Goal: Task Accomplishment & Management: Complete application form

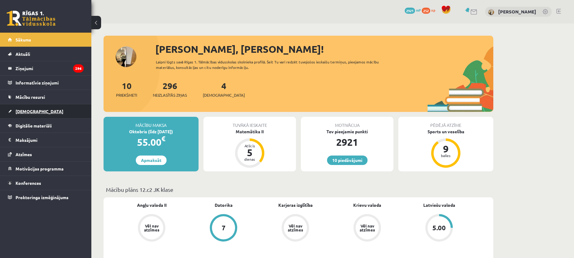
click at [34, 111] on link "[DEMOGRAPHIC_DATA]" at bounding box center [46, 111] width 76 height 14
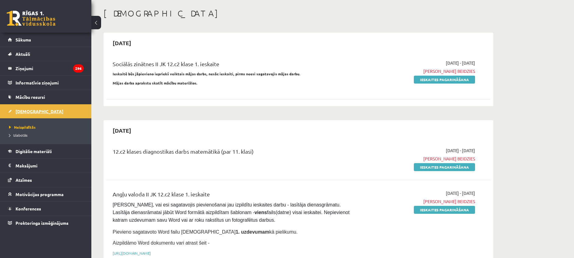
scroll to position [26, 0]
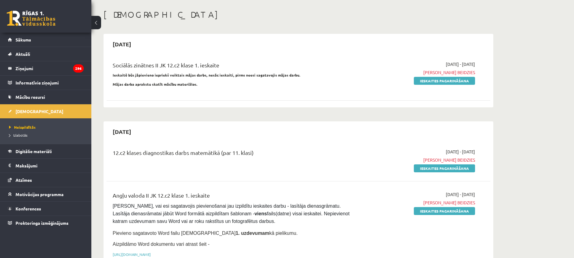
click at [38, 96] on span "Mācību resursi" at bounding box center [31, 96] width 30 height 5
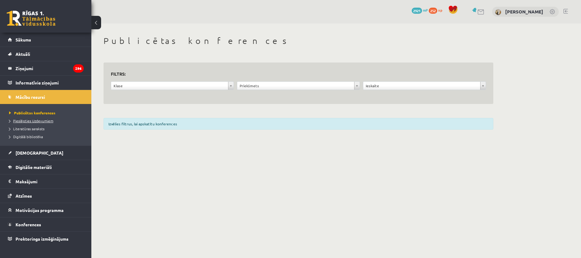
click at [44, 120] on span "Pieslēgties Uzdevumiem" at bounding box center [31, 120] width 44 height 5
click at [35, 154] on link "[DEMOGRAPHIC_DATA]" at bounding box center [46, 153] width 76 height 14
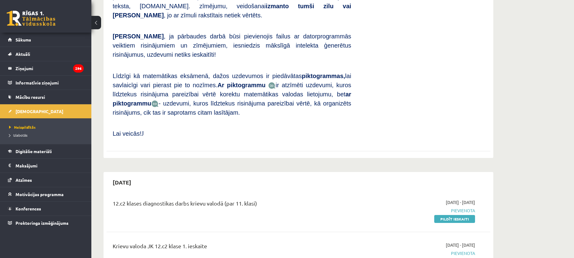
scroll to position [447, 0]
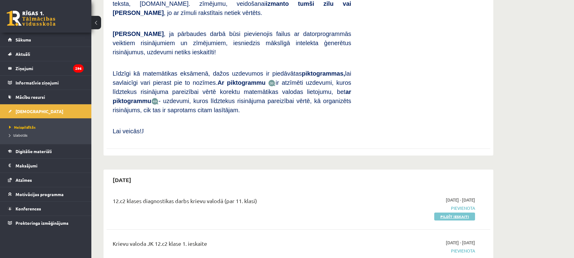
click at [455, 212] on link "Pildīt ieskaiti" at bounding box center [454, 216] width 41 height 8
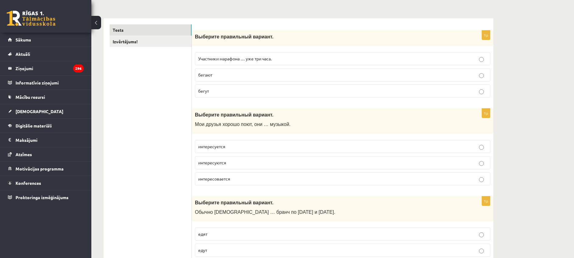
scroll to position [82, 0]
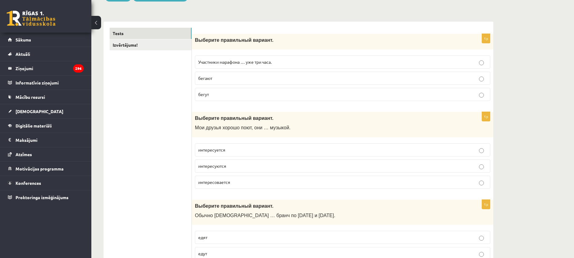
click at [247, 62] on span "Участники марафона … уже три часа." at bounding box center [234, 61] width 73 height 5
click at [252, 76] on p "бегают" at bounding box center [342, 78] width 289 height 6
click at [384, 95] on p "бегут" at bounding box center [342, 94] width 289 height 6
click at [243, 167] on p "интересуются" at bounding box center [342, 166] width 289 height 6
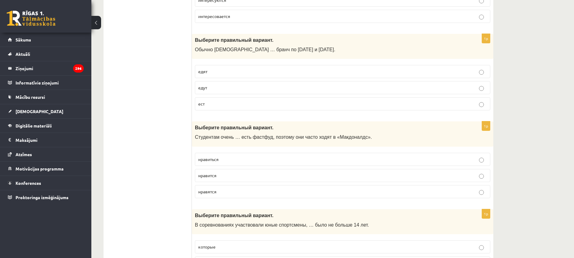
scroll to position [251, 0]
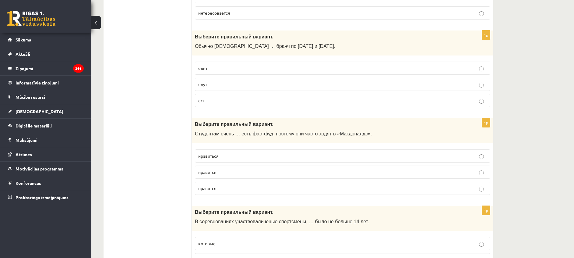
click at [256, 68] on p "едят" at bounding box center [342, 68] width 289 height 6
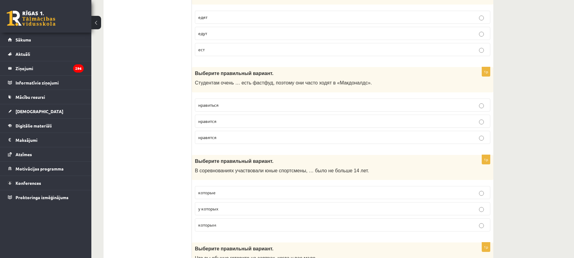
scroll to position [308, 0]
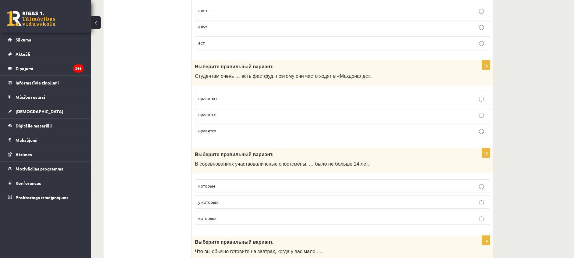
click at [241, 115] on p "нравится" at bounding box center [342, 114] width 289 height 6
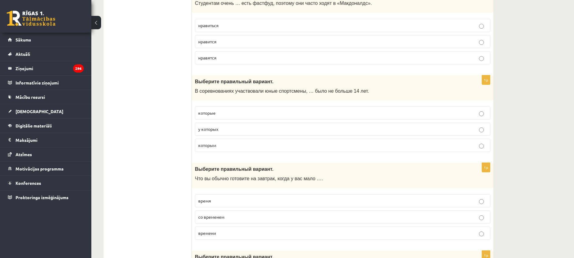
scroll to position [388, 0]
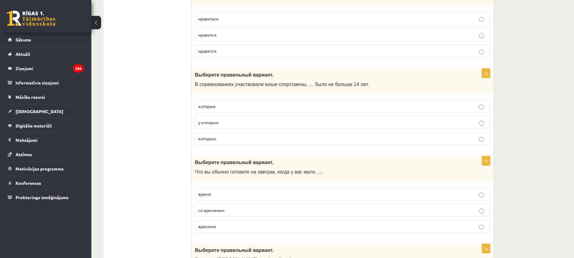
click at [231, 140] on p "которым" at bounding box center [342, 138] width 289 height 6
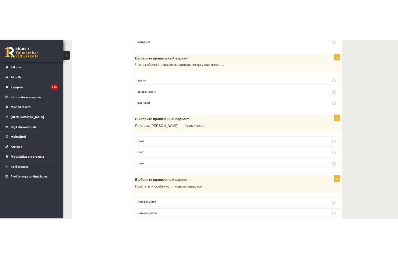
scroll to position [530, 0]
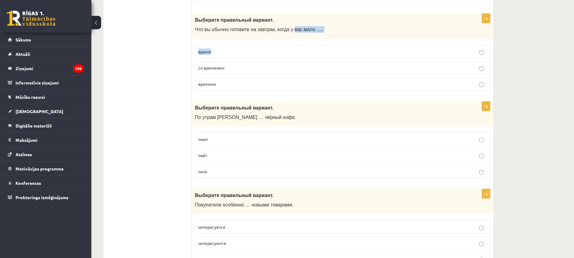
drag, startPoint x: 233, startPoint y: 42, endPoint x: 286, endPoint y: 35, distance: 53.5
click at [286, 35] on div "1p Выберите правильный вариант. Что вы обычно готовите на завтрак, когда у вас …" at bounding box center [343, 55] width 302 height 82
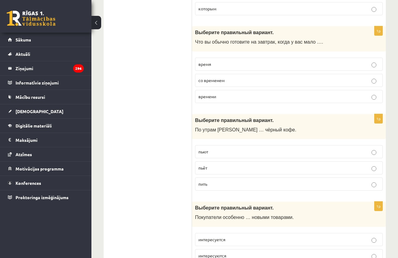
click at [200, 74] on label "со временем" at bounding box center [289, 80] width 188 height 13
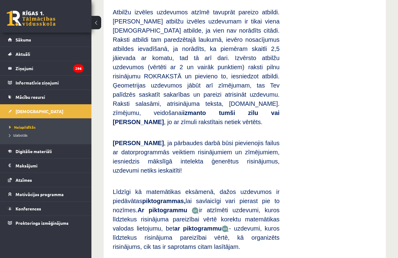
scroll to position [646, 0]
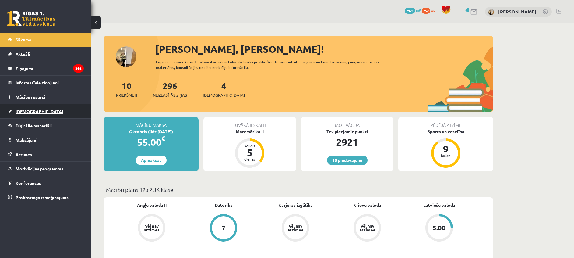
click at [41, 112] on link "[DEMOGRAPHIC_DATA]" at bounding box center [46, 111] width 76 height 14
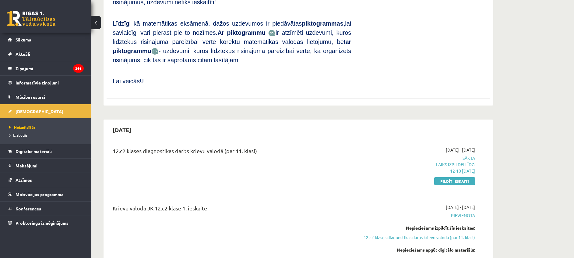
scroll to position [496, 0]
click at [460, 177] on link "Pildīt ieskaiti" at bounding box center [454, 181] width 41 height 8
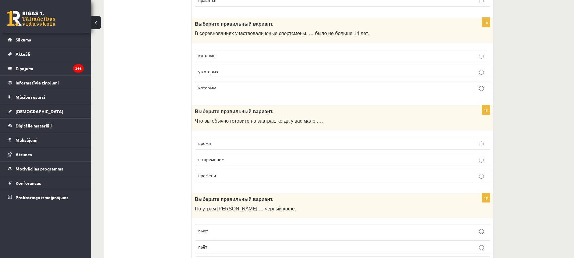
scroll to position [439, 0]
click at [284, 173] on p "времени" at bounding box center [342, 175] width 289 height 6
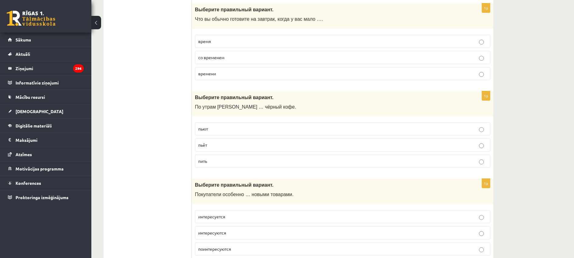
scroll to position [557, 0]
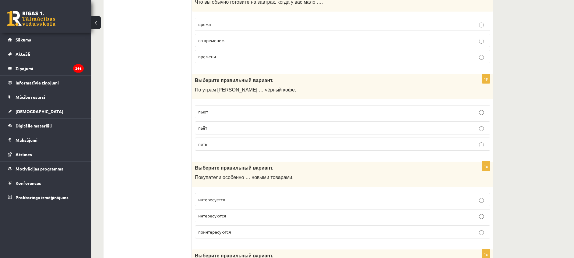
click at [253, 129] on p "пьёт" at bounding box center [342, 128] width 289 height 6
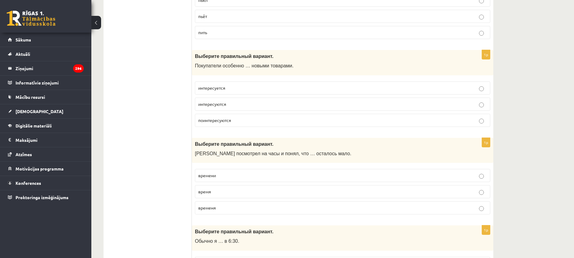
scroll to position [676, 0]
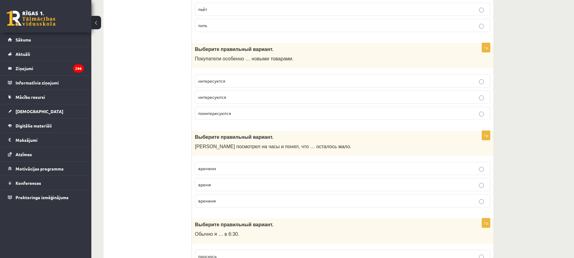
click at [240, 99] on p "интересуются" at bounding box center [342, 97] width 289 height 6
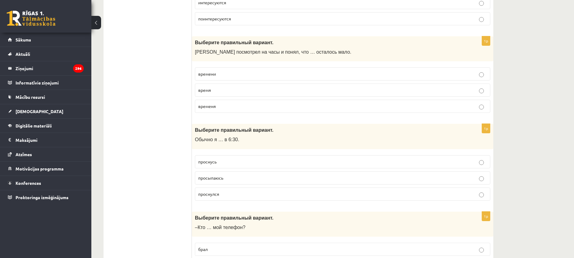
scroll to position [777, 0]
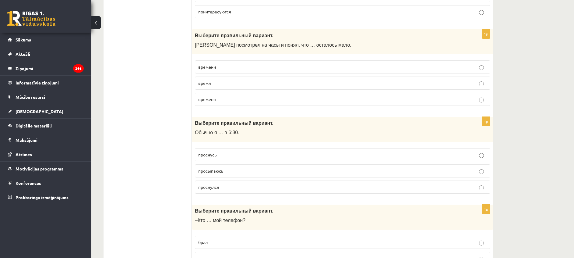
click at [256, 65] on p "времени" at bounding box center [342, 67] width 289 height 6
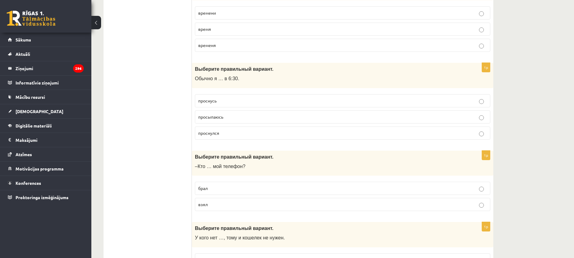
scroll to position [845, 0]
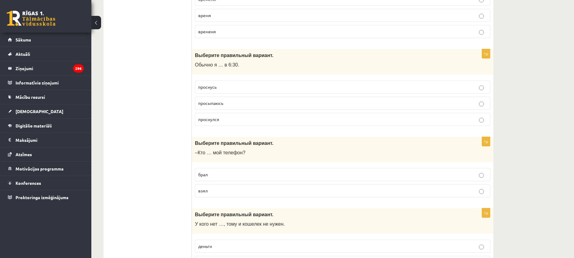
click at [257, 105] on p "просыпаюсь" at bounding box center [342, 103] width 289 height 6
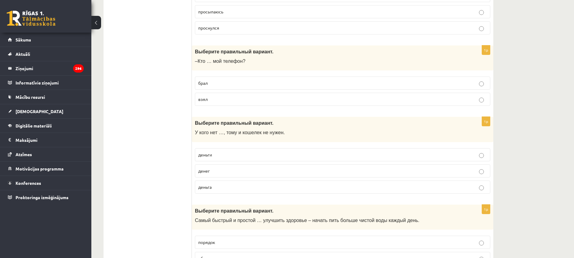
scroll to position [956, 0]
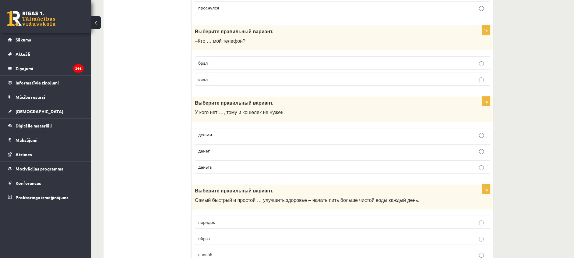
click at [278, 82] on p "взял" at bounding box center [342, 79] width 289 height 6
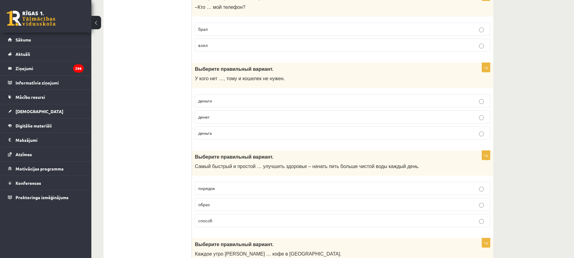
scroll to position [1007, 0]
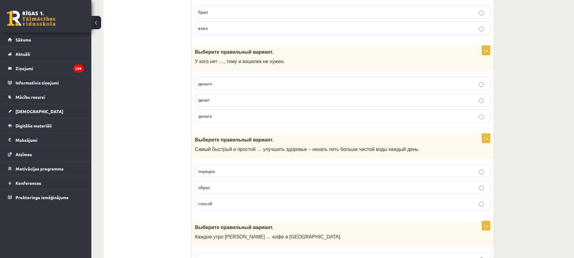
click at [223, 102] on p "денег" at bounding box center [342, 100] width 289 height 6
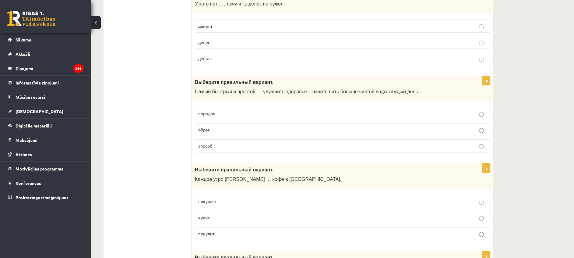
scroll to position [1078, 0]
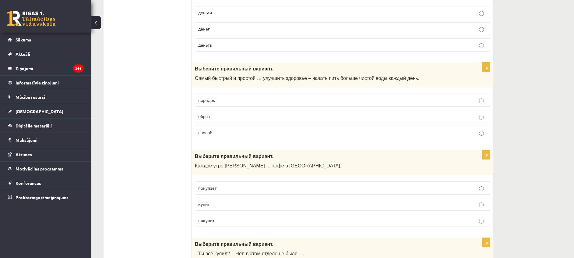
click at [227, 135] on p "способ" at bounding box center [342, 132] width 289 height 6
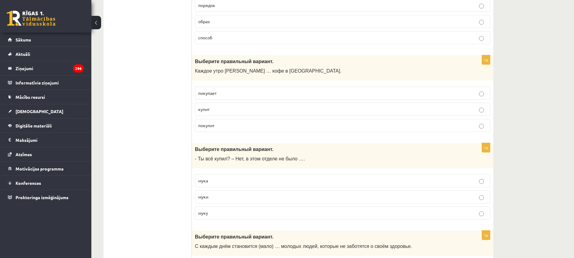
scroll to position [1176, 0]
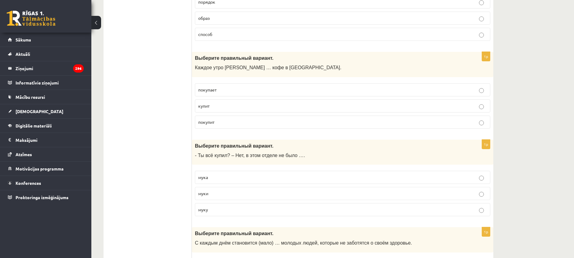
click at [223, 90] on p "покупает" at bounding box center [342, 90] width 289 height 6
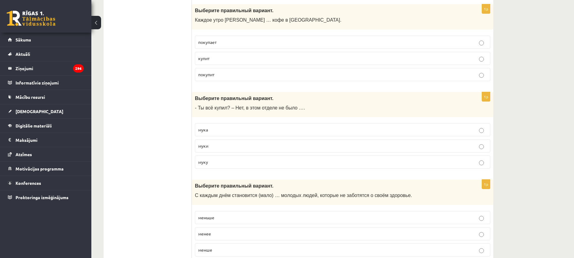
scroll to position [1237, 0]
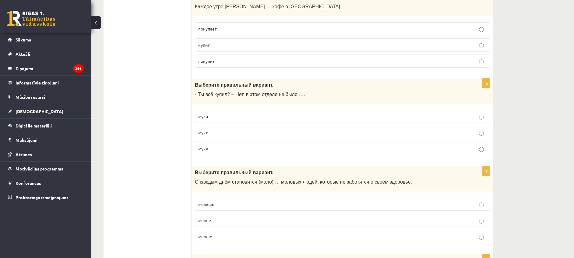
click at [270, 135] on p "муки" at bounding box center [342, 132] width 289 height 6
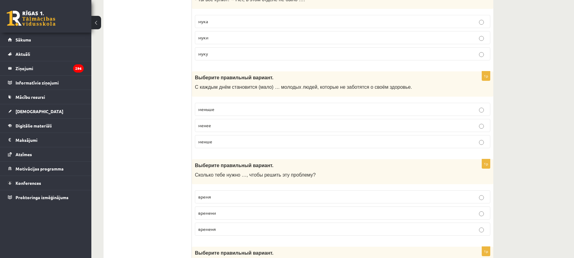
scroll to position [1359, 0]
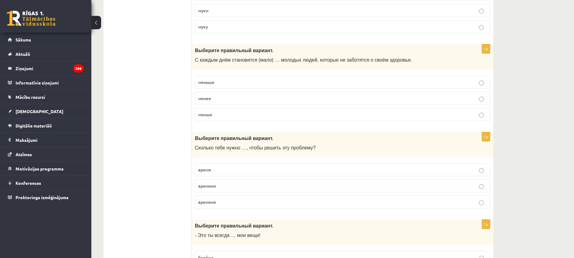
click at [231, 80] on p "меньше" at bounding box center [342, 82] width 289 height 6
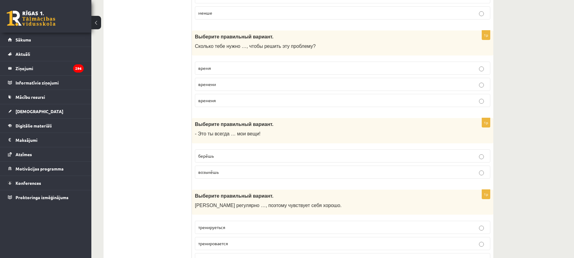
scroll to position [1471, 0]
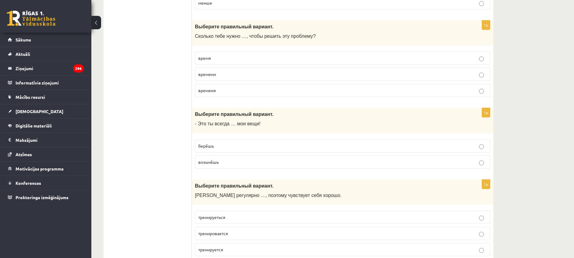
click at [291, 77] on p "времени" at bounding box center [342, 74] width 289 height 6
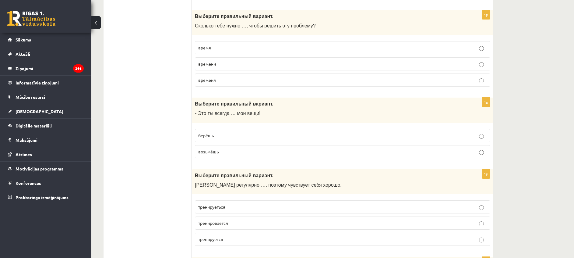
scroll to position [1491, 0]
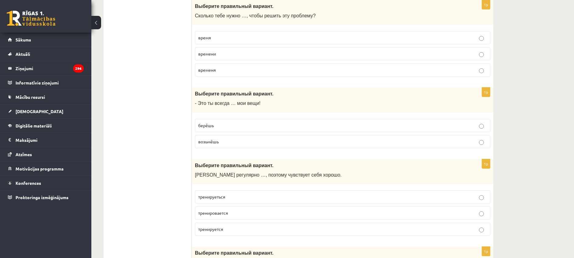
click at [413, 125] on p "берёшь" at bounding box center [342, 125] width 289 height 6
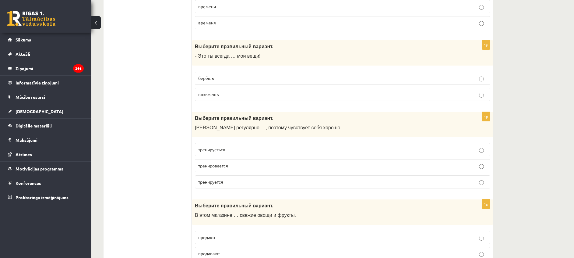
scroll to position [1552, 0]
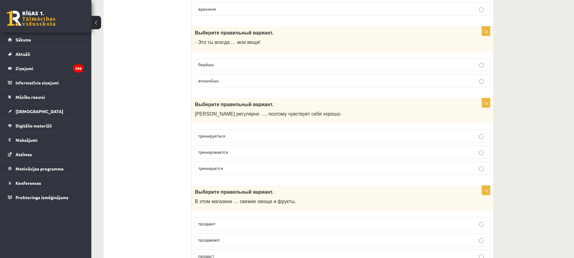
click at [246, 169] on p "тренируется" at bounding box center [342, 168] width 289 height 6
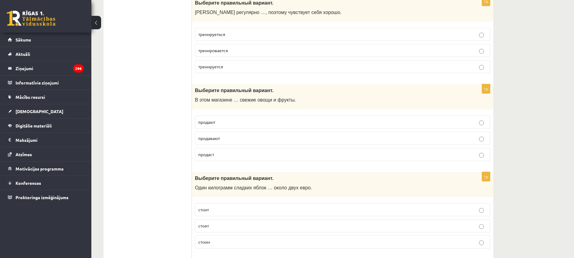
scroll to position [1657, 0]
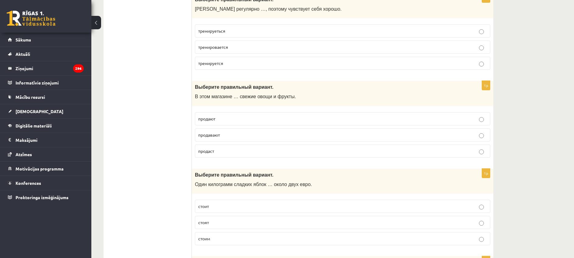
click at [265, 117] on p "продают" at bounding box center [342, 118] width 289 height 6
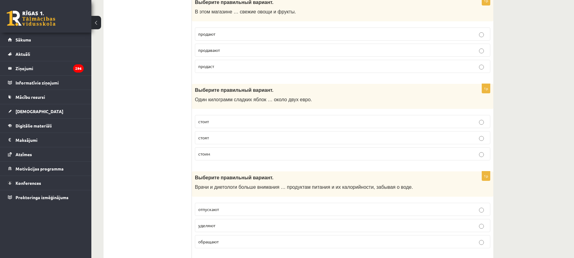
scroll to position [1772, 0]
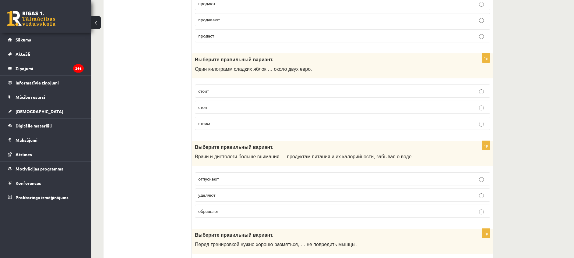
click at [232, 89] on p "стоит" at bounding box center [342, 91] width 289 height 6
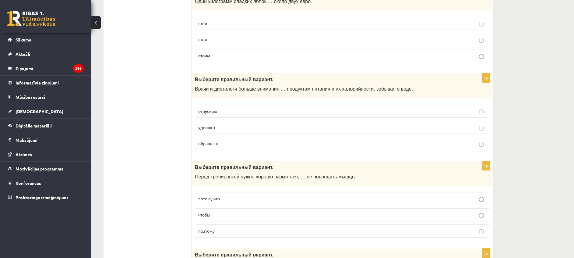
scroll to position [1843, 0]
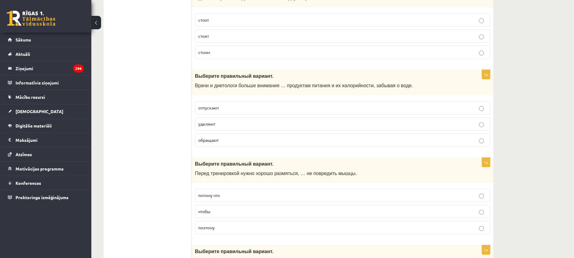
click at [223, 124] on p "уделяют" at bounding box center [342, 124] width 289 height 6
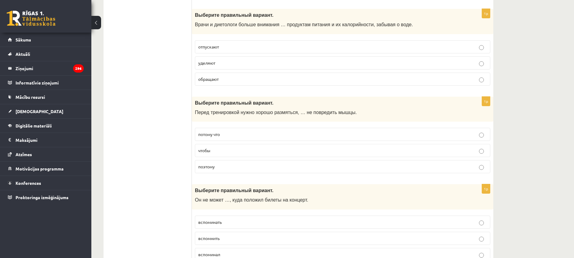
scroll to position [1914, 0]
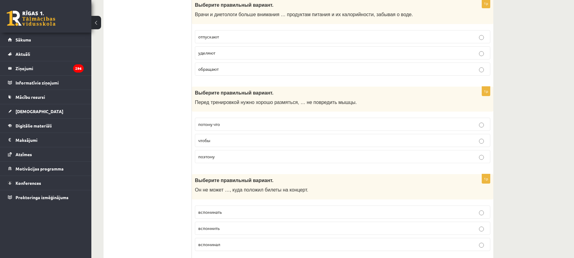
click at [326, 143] on p "чтобы" at bounding box center [342, 140] width 289 height 6
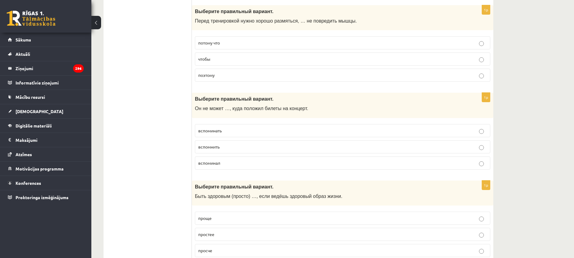
scroll to position [2005, 0]
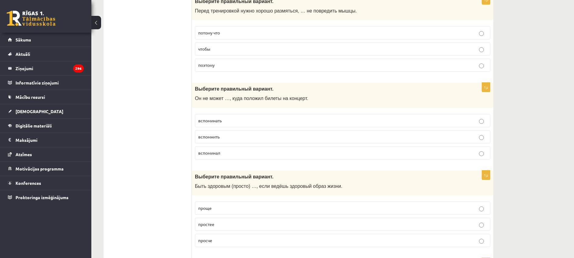
click at [251, 138] on p "вспомнить" at bounding box center [342, 136] width 289 height 6
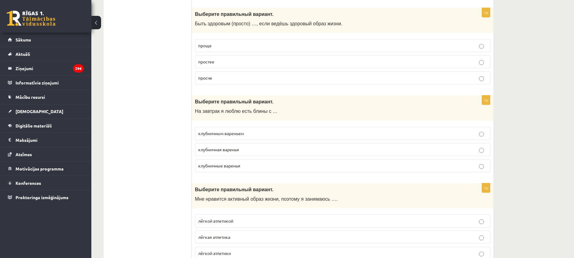
scroll to position [2161, 0]
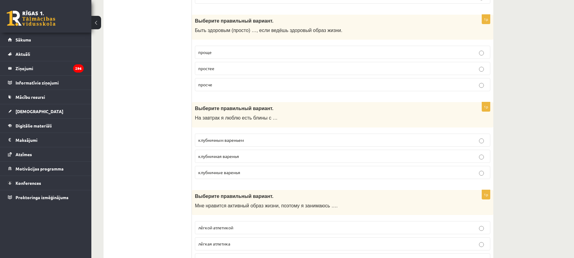
click at [236, 54] on p "проще" at bounding box center [342, 52] width 289 height 6
click at [248, 140] on p "клубничным вареньем" at bounding box center [342, 140] width 289 height 6
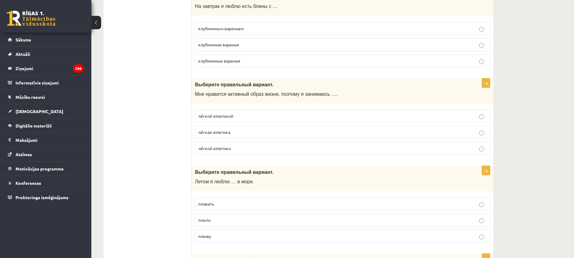
scroll to position [2279, 0]
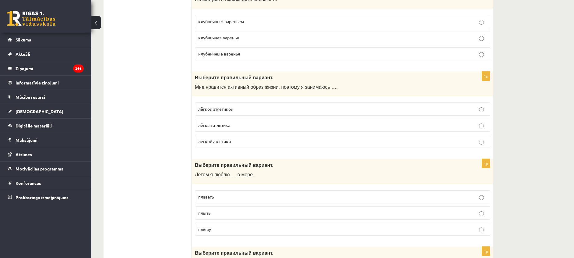
click at [255, 110] on p "лёгкой атлетикой" at bounding box center [342, 109] width 289 height 6
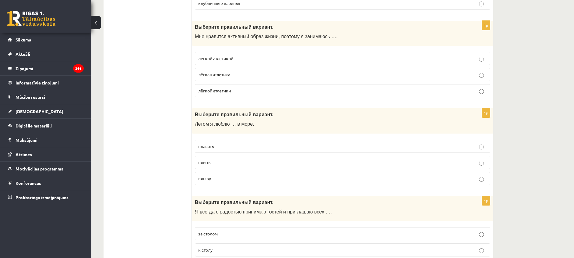
scroll to position [2368, 0]
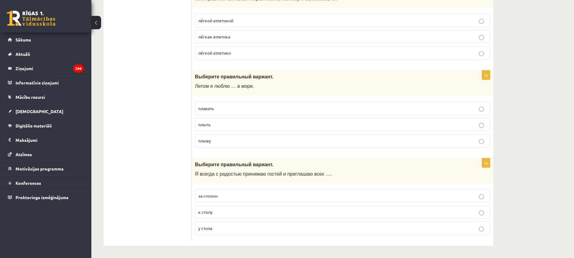
click at [240, 112] on label "плавать" at bounding box center [342, 108] width 295 height 13
click at [223, 210] on p "к столу" at bounding box center [342, 212] width 289 height 6
drag, startPoint x: 578, startPoint y: 234, endPoint x: 556, endPoint y: 47, distance: 188.2
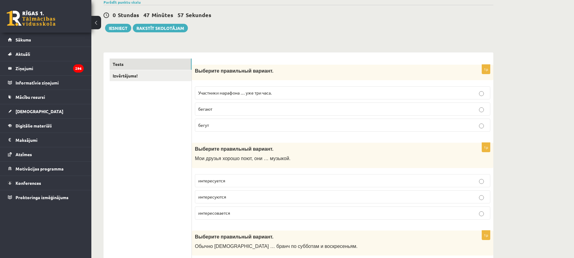
scroll to position [0, 0]
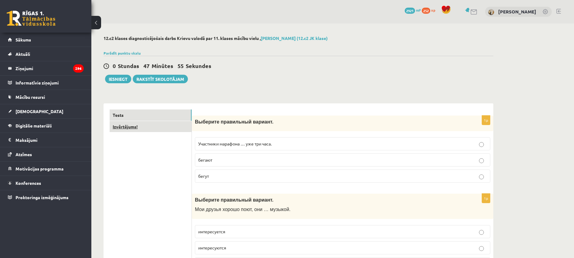
click at [140, 124] on link "Izvērtējums!" at bounding box center [151, 126] width 82 height 11
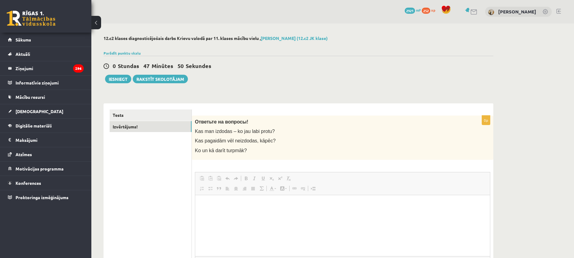
click at [223, 172] on span "Editor toolbars Paste Keyboard shortcut Ctrl+V Paste as plain text Keyboard sho…" at bounding box center [342, 183] width 295 height 23
click at [218, 213] on html at bounding box center [342, 204] width 295 height 19
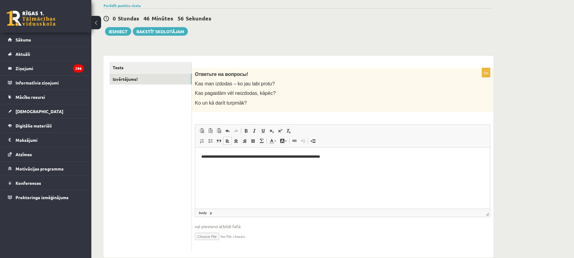
scroll to position [60, 0]
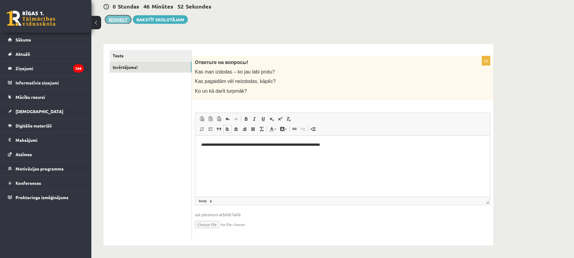
click at [118, 19] on button "Iesniegt" at bounding box center [118, 19] width 26 height 9
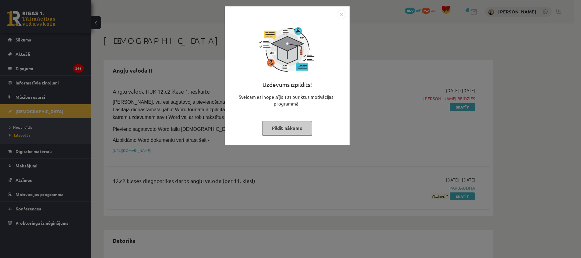
click at [303, 130] on button "Pildīt nākamo" at bounding box center [287, 128] width 50 height 14
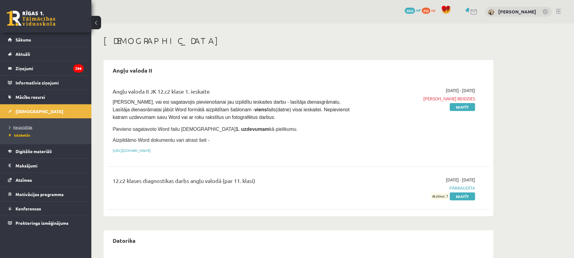
click at [19, 126] on span "Neizpildītās" at bounding box center [20, 127] width 23 height 5
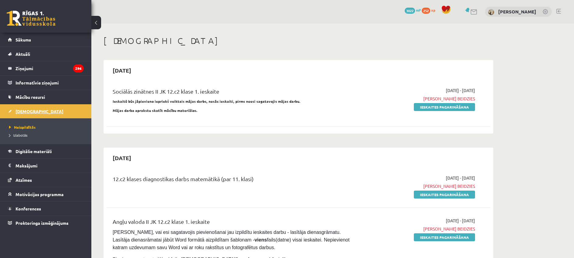
click at [20, 112] on span "[DEMOGRAPHIC_DATA]" at bounding box center [40, 110] width 48 height 5
click at [425, 105] on link "Ieskaites pagarināšana" at bounding box center [444, 107] width 61 height 8
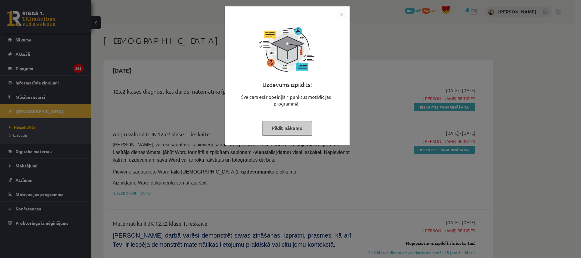
click at [281, 130] on button "Pildīt nākamo" at bounding box center [287, 128] width 50 height 14
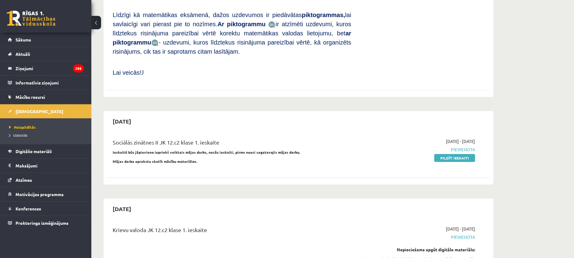
scroll to position [424, 0]
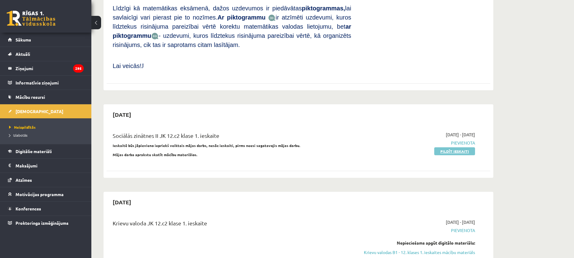
click at [446, 147] on link "Pildīt ieskaiti" at bounding box center [454, 151] width 41 height 8
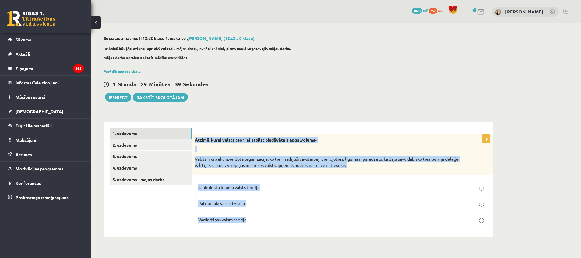
drag, startPoint x: 194, startPoint y: 138, endPoint x: 268, endPoint y: 213, distance: 104.9
click at [268, 213] on div "1p Atzīmē, kurai valsts teorijai atbilst piedāvātais apgalvojums- Valsts ir cil…" at bounding box center [343, 182] width 302 height 97
copy div "Atzīmē, kurai valsts teorijai atbilst piedāvātais apgalvojums- Valsts ir cilvēk…"
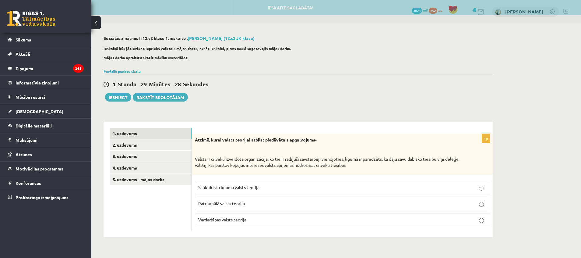
click at [169, 232] on div "1. uzdevums 2. uzdevums 3. uzdevums 4. uzdevums 5. uzdevums - mājas darbs" at bounding box center [148, 179] width 88 height 115
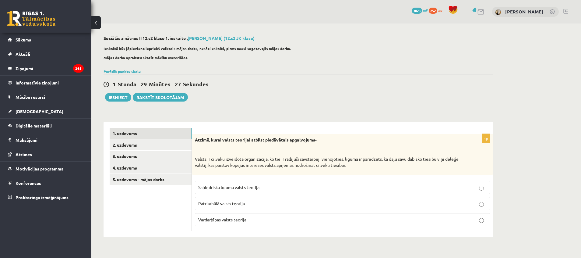
click at [219, 191] on label "Sabiedriskā līguma valsts teorija" at bounding box center [342, 187] width 295 height 13
click at [142, 146] on link "2. uzdevums" at bounding box center [151, 144] width 82 height 11
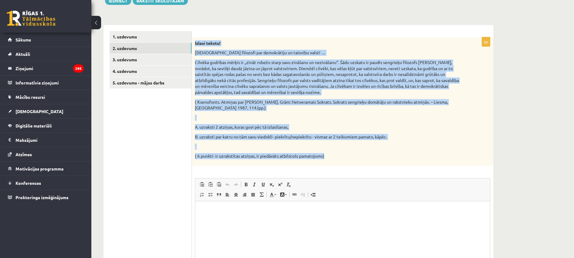
drag, startPoint x: 195, startPoint y: 42, endPoint x: 332, endPoint y: 152, distance: 176.0
click at [332, 152] on div "Izlasi tekstu! Sengrieķu filozofi par demokrātiju un taisnību valstī … Cilvēka …" at bounding box center [343, 101] width 302 height 129
copy div "Izlasi tekstu! Sengrieķu filozofi par demokrātiju un taisnību valstī … Cilvēka …"
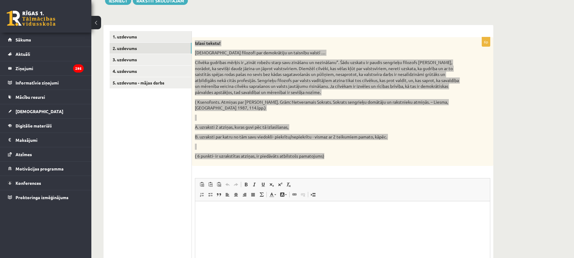
click at [225, 219] on html at bounding box center [342, 210] width 295 height 19
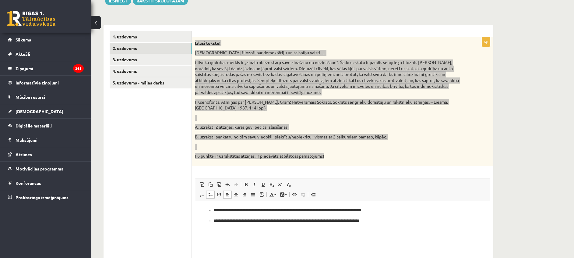
click at [212, 220] on ul "**********" at bounding box center [342, 215] width 283 height 16
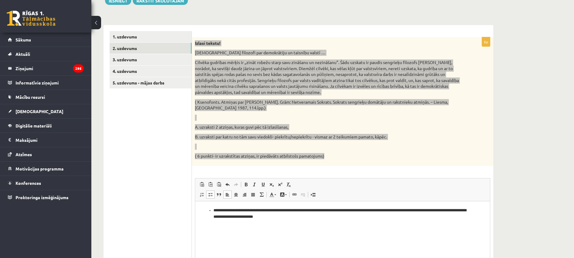
click at [214, 209] on p "**********" at bounding box center [343, 213] width 258 height 13
click at [378, 210] on p "**********" at bounding box center [342, 213] width 283 height 13
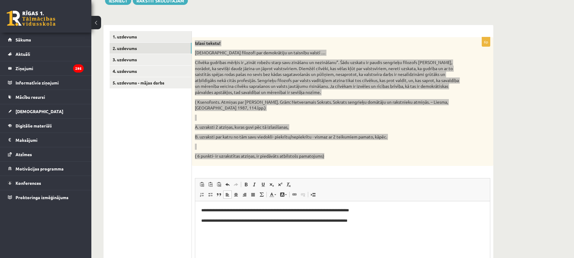
click at [373, 221] on p "**********" at bounding box center [342, 220] width 283 height 6
click at [200, 209] on html "**********" at bounding box center [342, 220] width 295 height 39
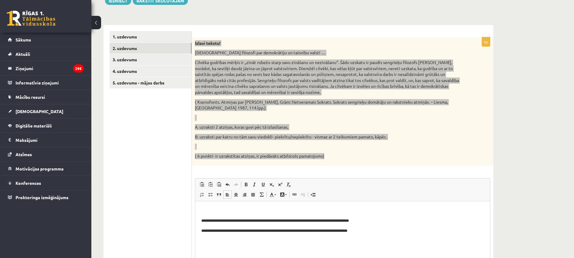
click at [200, 209] on html "**********" at bounding box center [342, 225] width 295 height 49
click at [379, 231] on p "**********" at bounding box center [342, 230] width 283 height 6
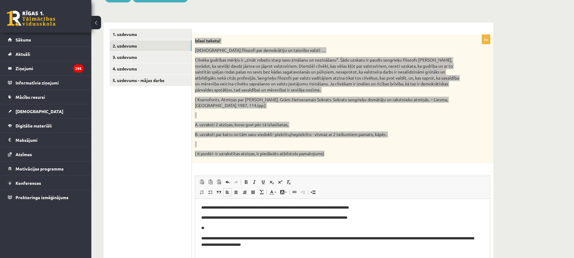
scroll to position [16, 0]
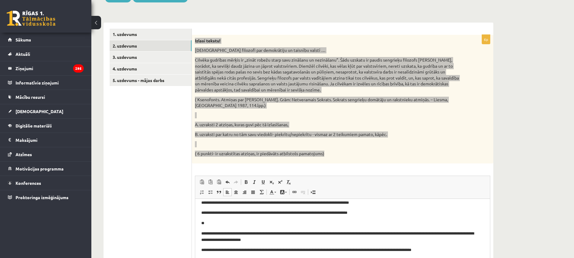
click at [430, 249] on p "**********" at bounding box center [339, 249] width 276 height 6
click at [448, 256] on body "**********" at bounding box center [342, 226] width 283 height 74
click at [455, 252] on p "**********" at bounding box center [339, 249] width 276 height 6
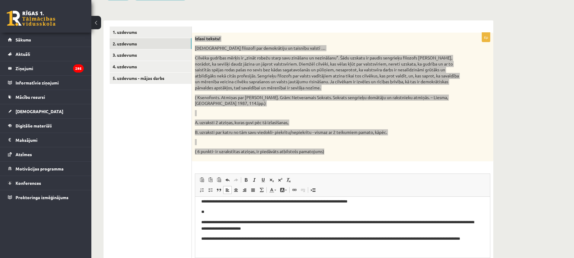
scroll to position [0, 0]
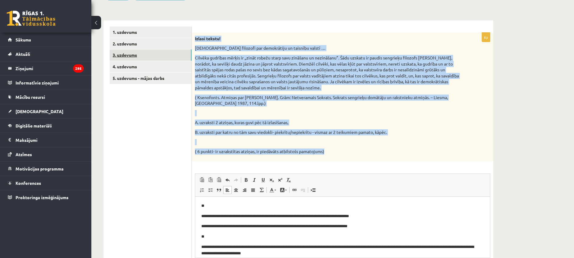
click at [142, 57] on link "3. uzdevums" at bounding box center [151, 54] width 82 height 11
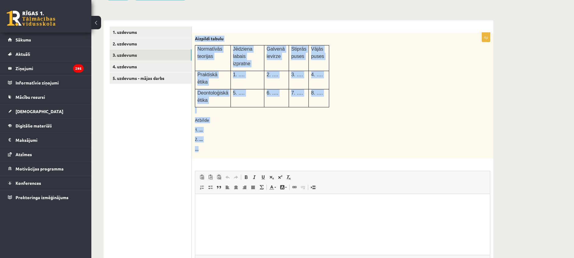
drag, startPoint x: 195, startPoint y: 36, endPoint x: 239, endPoint y: 131, distance: 105.2
click at [239, 131] on div "Aizpildi tabulu Normatīvās teorijas Jēdziena labais izpratne Galvenā ievirze St…" at bounding box center [343, 96] width 302 height 126
copy div "Aizpildi tabulu Normatīvās teorijas Jēdziena labais izpratne Galvenā ievirze St…"
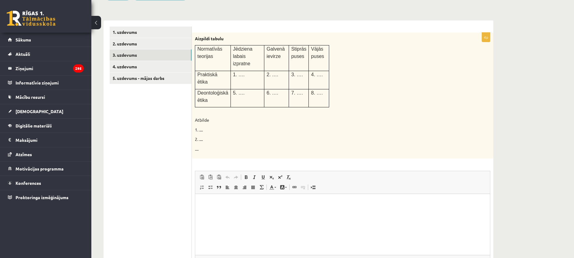
click at [170, 128] on ul "1. uzdevums 2. uzdevums 3. uzdevums 4. uzdevums 5. uzdevums - mājas darbs" at bounding box center [151, 161] width 82 height 271
click at [221, 212] on html at bounding box center [342, 203] width 295 height 19
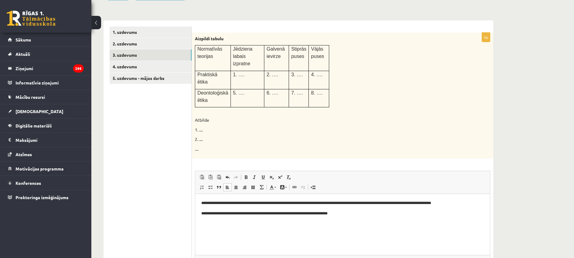
click at [204, 213] on p "**********" at bounding box center [342, 213] width 283 height 6
click at [207, 213] on p "**********" at bounding box center [342, 213] width 283 height 6
click at [206, 211] on p "**********" at bounding box center [342, 213] width 283 height 6
click at [297, 211] on p "**********" at bounding box center [342, 213] width 283 height 6
click at [362, 214] on p "**********" at bounding box center [342, 213] width 283 height 6
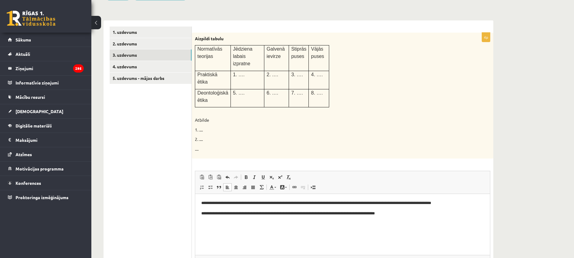
click at [359, 213] on p "**********" at bounding box center [342, 213] width 283 height 6
click at [429, 210] on p "**********" at bounding box center [342, 213] width 283 height 6
click at [475, 213] on p "**********" at bounding box center [342, 216] width 283 height 13
click at [221, 218] on p "**********" at bounding box center [342, 216] width 283 height 13
click at [133, 64] on link "4. uzdevums" at bounding box center [151, 66] width 82 height 11
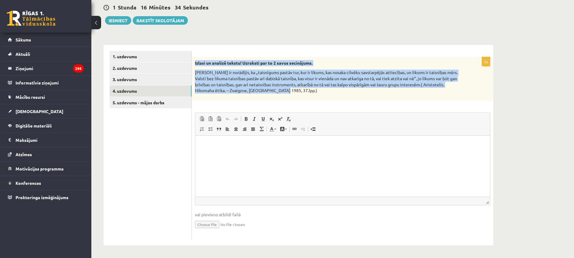
drag, startPoint x: 195, startPoint y: 60, endPoint x: 287, endPoint y: 92, distance: 97.3
click at [287, 92] on div "Izlasi un analizē tekstu! Uzraksti par to 2 savus secinājums. Aristotelis ir no…" at bounding box center [343, 78] width 302 height 43
copy div "Izlasi un analizē tekstu! Uzraksti par to 2 savus secinājums. Aristotelis ir no…"
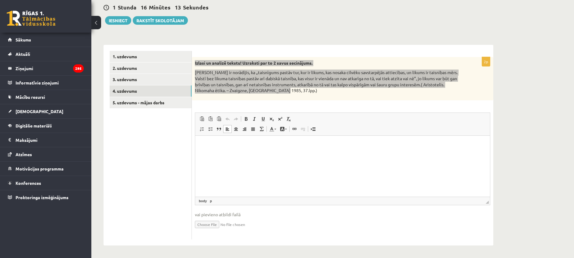
click at [230, 154] on html at bounding box center [342, 144] width 295 height 19
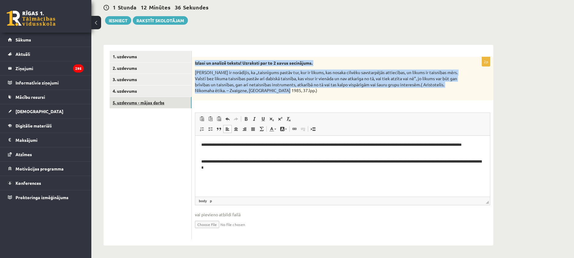
click at [153, 100] on link "5. uzdevums - mājas darbs" at bounding box center [151, 102] width 82 height 11
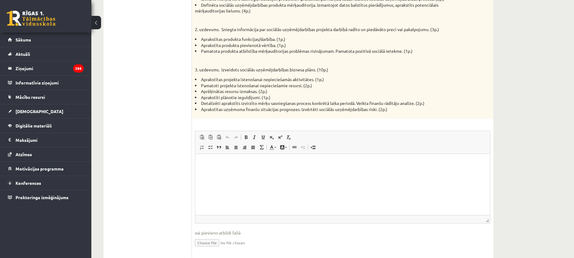
scroll to position [390, 0]
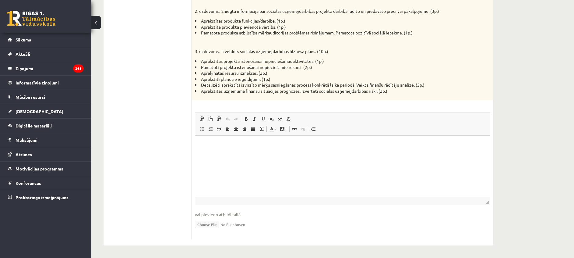
click at [208, 226] on input "file" at bounding box center [342, 223] width 295 height 12
type input "**********"
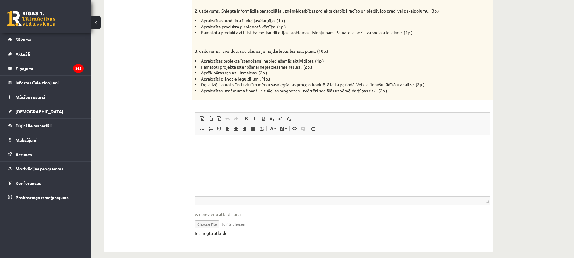
click at [211, 232] on link "Iesniegtā atbilde" at bounding box center [211, 233] width 33 height 6
click at [247, 146] on p "Editor, wiswyg-editor-user-answer-47433951530380" at bounding box center [342, 144] width 283 height 6
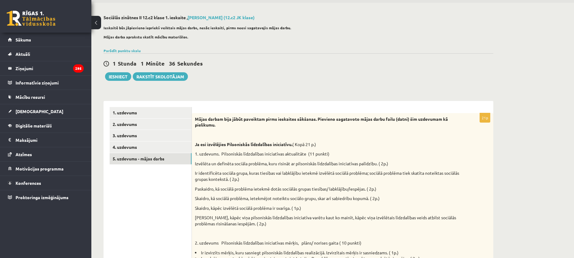
scroll to position [0, 0]
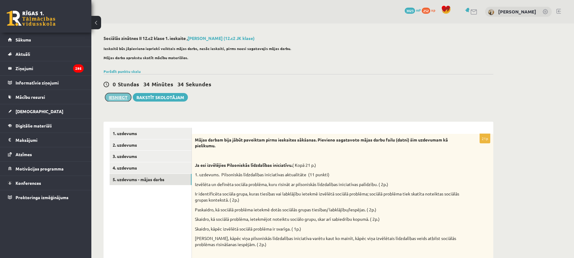
click at [118, 97] on button "Iesniegt" at bounding box center [118, 97] width 26 height 9
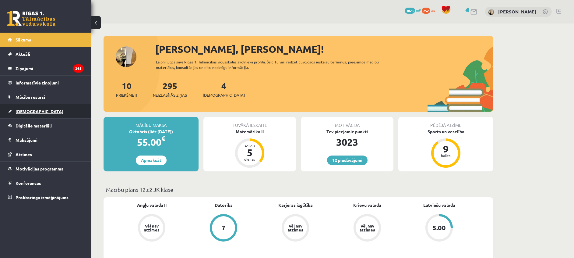
click at [54, 110] on link "[DEMOGRAPHIC_DATA]" at bounding box center [46, 111] width 76 height 14
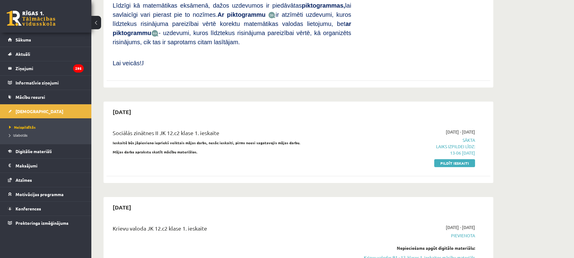
scroll to position [428, 0]
click at [456, 158] on link "Pildīt ieskaiti" at bounding box center [454, 162] width 41 height 8
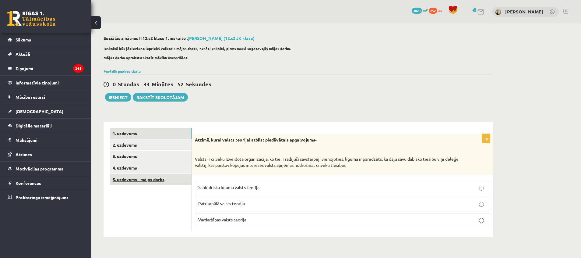
click at [143, 178] on link "5. uzdevums - mājas darbs" at bounding box center [151, 179] width 82 height 11
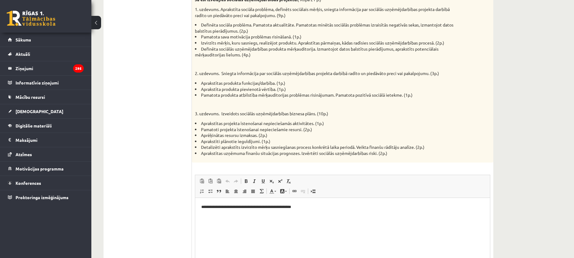
scroll to position [397, 0]
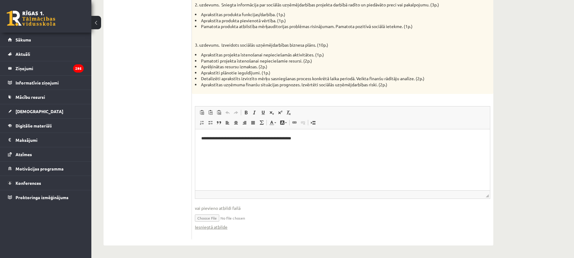
click at [212, 217] on input "file" at bounding box center [342, 217] width 295 height 12
type input "**********"
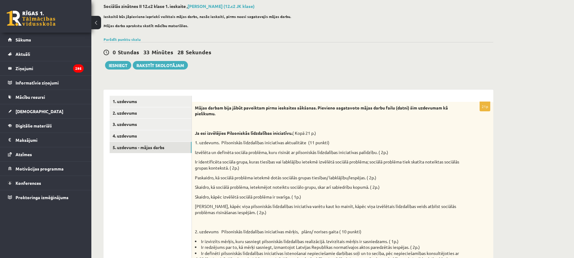
scroll to position [31, 0]
click at [115, 66] on button "Iesniegt" at bounding box center [118, 66] width 26 height 9
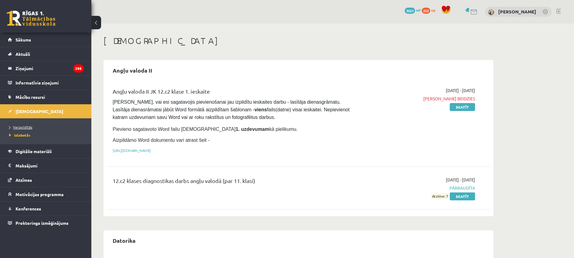
click at [16, 125] on span "Neizpildītās" at bounding box center [20, 127] width 23 height 5
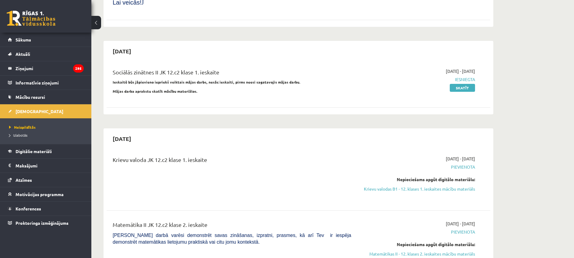
scroll to position [507, 0]
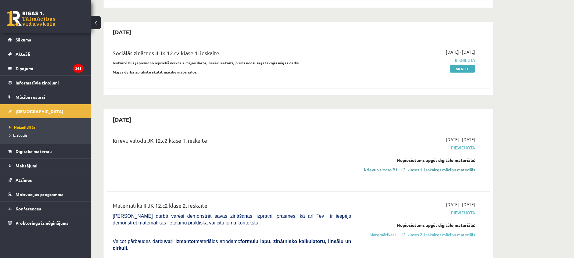
click at [414, 166] on link "Krievu valodas B1 - 12. klases 1. ieskaites mācību materiāls" at bounding box center [417, 169] width 115 height 6
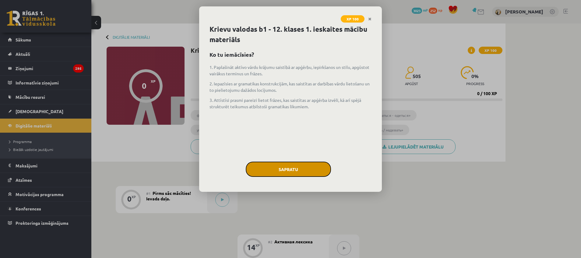
click at [286, 168] on button "Sapratu" at bounding box center [288, 168] width 85 height 15
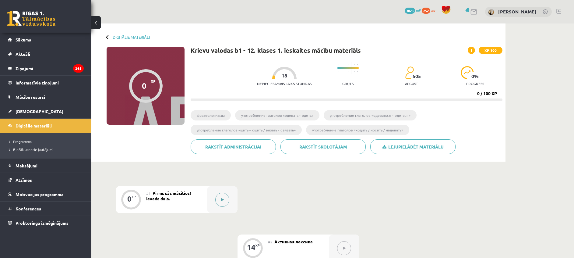
click at [221, 198] on icon at bounding box center [222, 200] width 3 height 4
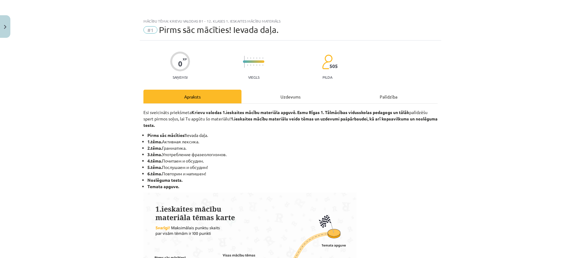
click at [271, 92] on div "Uzdevums" at bounding box center [291, 97] width 98 height 14
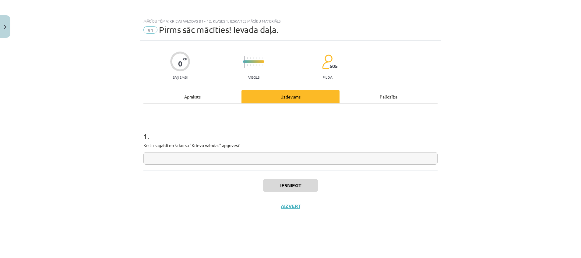
click at [324, 158] on input "text" at bounding box center [290, 158] width 294 height 12
click at [251, 156] on input "text" at bounding box center [290, 158] width 294 height 12
type input "*"
click at [282, 184] on button "Iesniegt" at bounding box center [290, 184] width 55 height 13
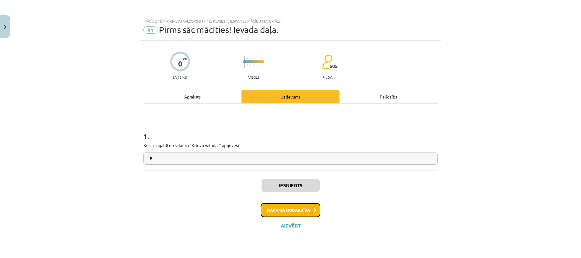
click at [278, 207] on button "Nākamā nodarbība" at bounding box center [291, 210] width 60 height 14
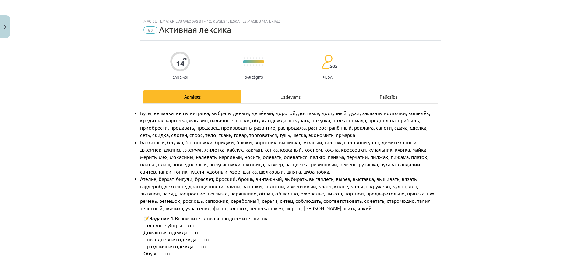
click at [274, 92] on div "Uzdevums" at bounding box center [291, 97] width 98 height 14
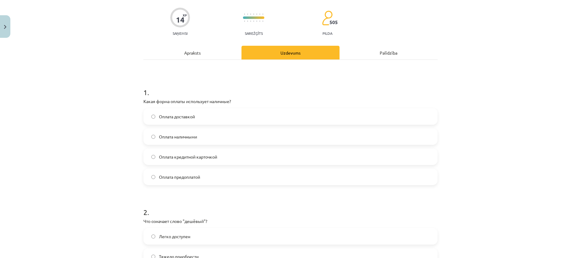
scroll to position [44, 0]
click at [178, 108] on label "Оплата доставкой" at bounding box center [290, 115] width 293 height 15
click at [178, 127] on div "Оплата доставкой Оплата наличными Оплата кредитной карточкой Оплата предоплатой" at bounding box center [290, 146] width 294 height 77
click at [180, 134] on span "Оплата наличными" at bounding box center [178, 136] width 38 height 6
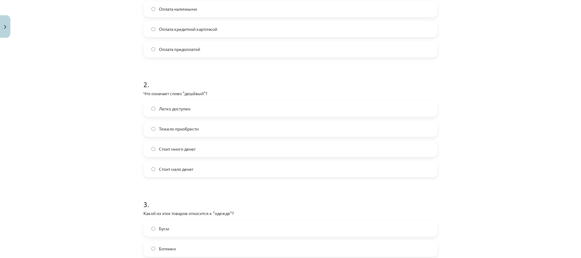
scroll to position [174, 0]
click at [193, 170] on label "Стоит мало денег" at bounding box center [290, 166] width 293 height 15
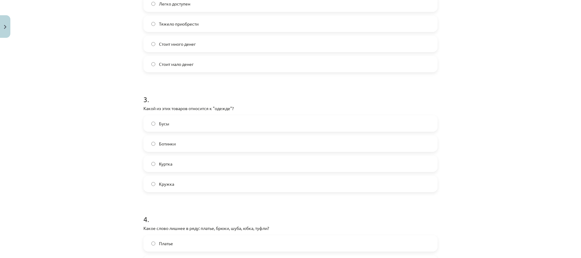
scroll to position [278, 0]
click at [194, 161] on label "Куртка" at bounding box center [290, 161] width 293 height 15
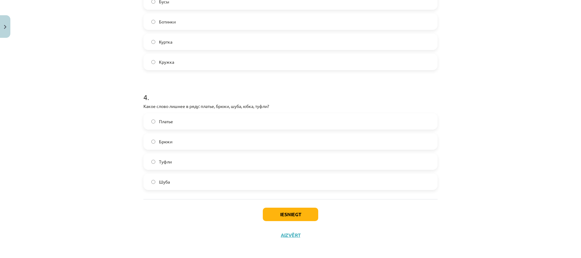
scroll to position [401, 0]
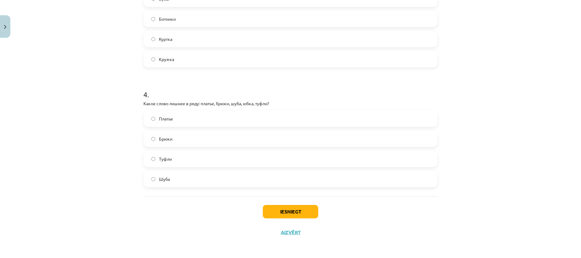
click at [188, 162] on label "Туфли" at bounding box center [290, 158] width 293 height 15
click at [290, 211] on button "Iesniegt" at bounding box center [290, 211] width 55 height 13
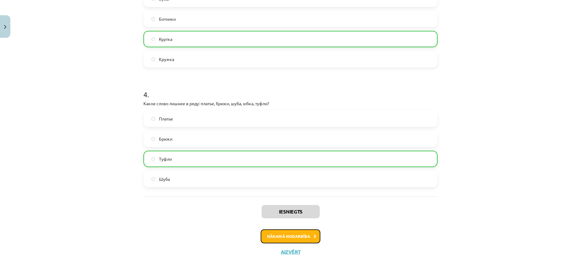
click at [291, 239] on button "Nākamā nodarbība" at bounding box center [291, 236] width 60 height 14
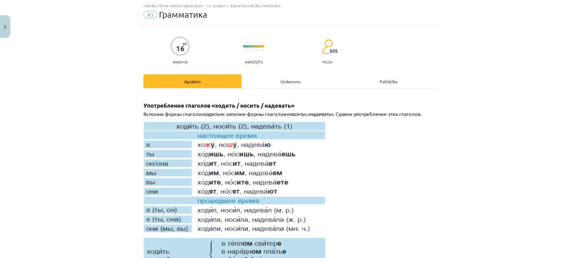
click at [272, 86] on div "Uzdevums" at bounding box center [291, 81] width 98 height 14
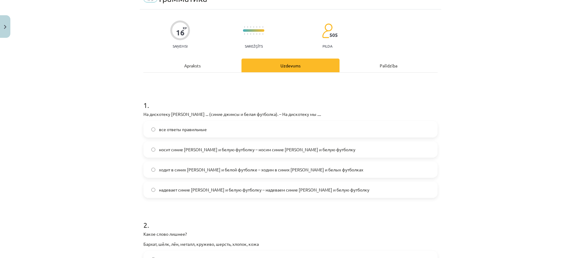
scroll to position [32, 0]
click at [193, 187] on span "надевает синие джинсы и белую футболку – надеваем синие джинсы и белую футболку" at bounding box center [264, 189] width 210 height 6
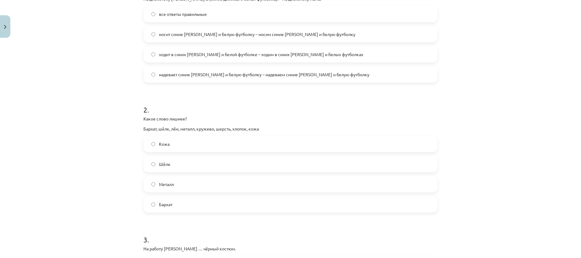
scroll to position [147, 0]
click at [255, 15] on label "все ответы правильные" at bounding box center [290, 12] width 293 height 15
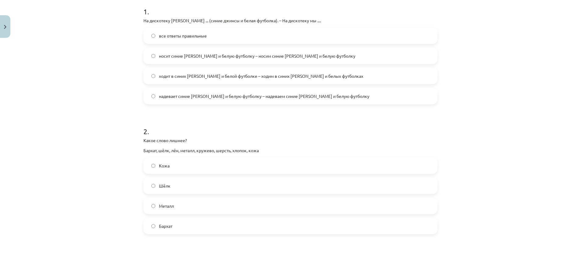
scroll to position [128, 0]
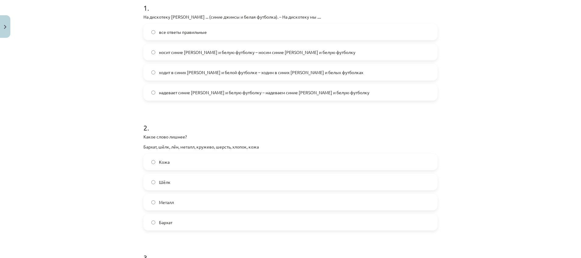
click at [247, 90] on span "надевает синие джинсы и белую футболку – надеваем синие джинсы и белую футболку" at bounding box center [264, 92] width 210 height 6
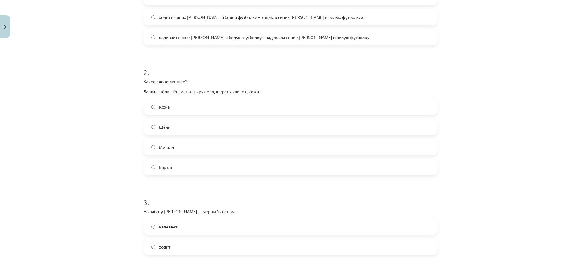
scroll to position [186, 0]
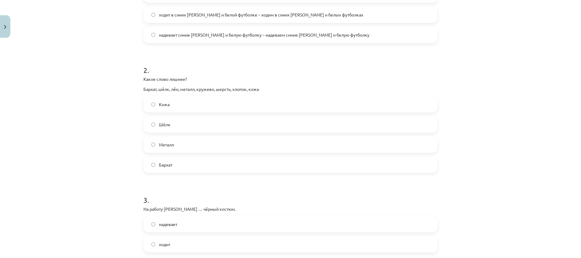
click at [184, 147] on label "Металл" at bounding box center [290, 144] width 293 height 15
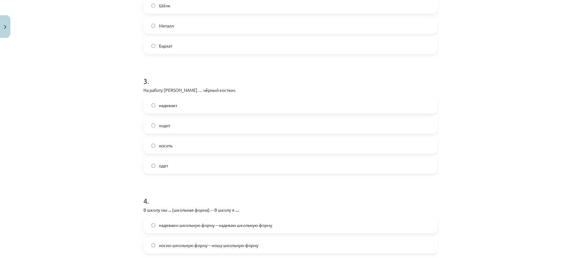
scroll to position [309, 0]
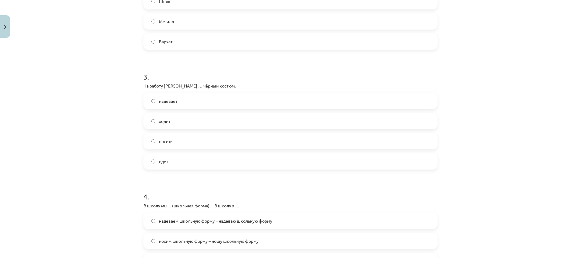
click at [177, 97] on label "надевает" at bounding box center [290, 100] width 293 height 15
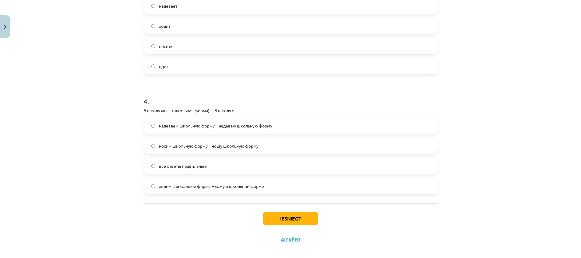
scroll to position [405, 0]
click at [222, 182] on span "ходим в школьной форме – хожу в школьной форме" at bounding box center [211, 184] width 105 height 6
click at [285, 217] on button "Iesniegt" at bounding box center [290, 216] width 55 height 13
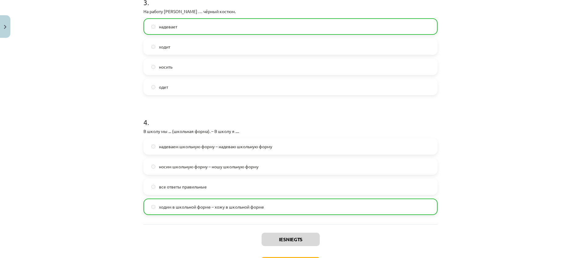
scroll to position [430, 0]
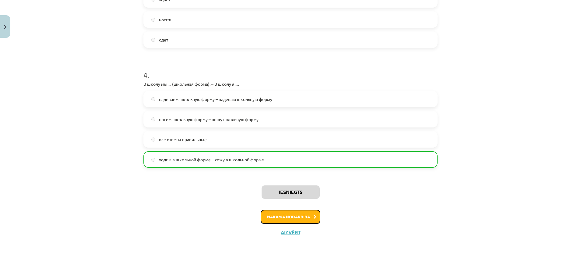
click at [306, 221] on button "Nākamā nodarbība" at bounding box center [291, 217] width 60 height 14
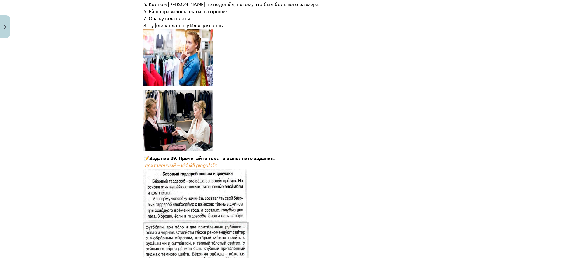
scroll to position [15, 0]
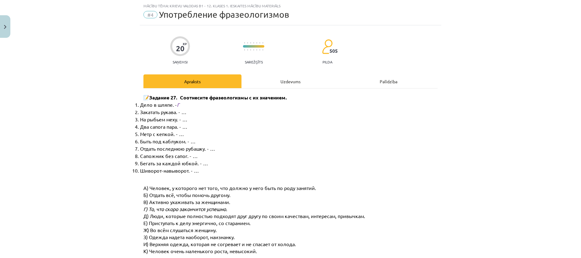
click at [289, 83] on div "Uzdevums" at bounding box center [291, 81] width 98 height 14
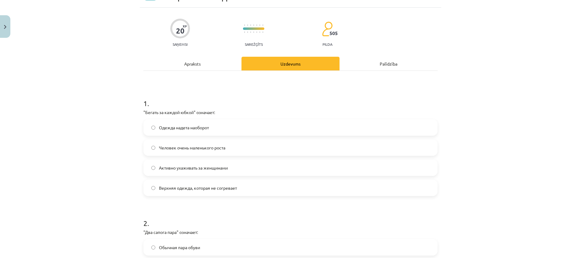
scroll to position [34, 0]
click at [228, 166] on label "Активно ухаживать за женщинами" at bounding box center [290, 166] width 293 height 15
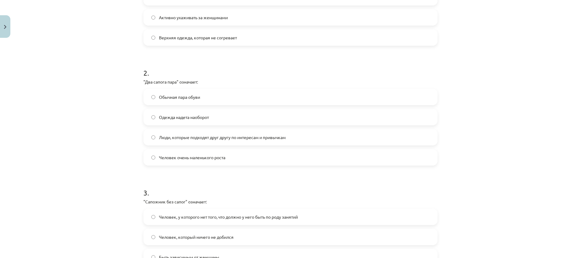
scroll to position [182, 0]
click at [285, 138] on label "Люди, которые подходят друг другу по интересам и привычкам" at bounding box center [290, 138] width 293 height 15
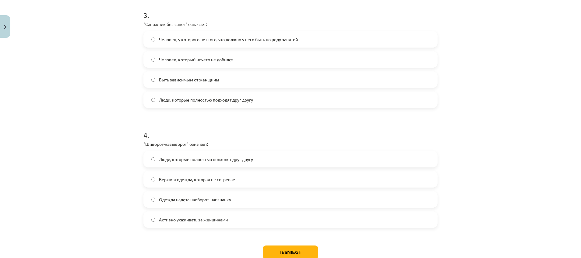
scroll to position [361, 0]
click at [316, 37] on label "Человек, у которого нет того, что должно у него быть по роду занятий" at bounding box center [290, 38] width 293 height 15
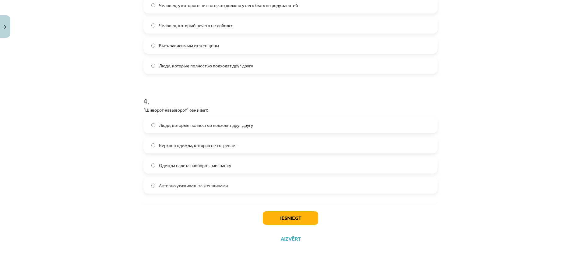
scroll to position [401, 0]
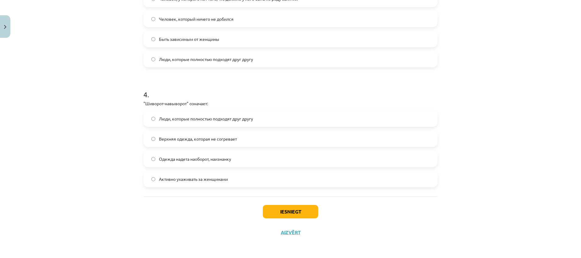
click at [178, 161] on span "Одежда надета наоборот, наизнанку" at bounding box center [195, 159] width 72 height 6
click at [273, 213] on button "Iesniegt" at bounding box center [290, 211] width 55 height 13
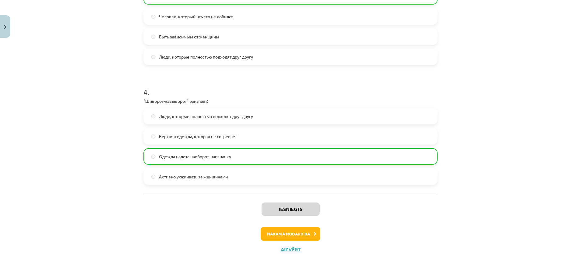
scroll to position [420, 0]
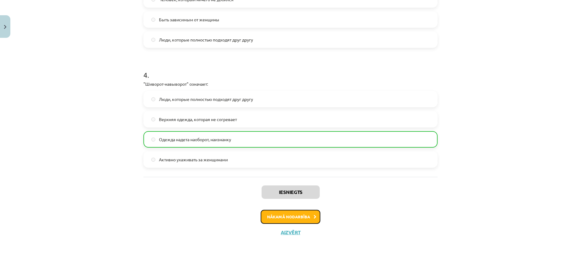
click at [300, 216] on button "Nākamā nodarbība" at bounding box center [291, 217] width 60 height 14
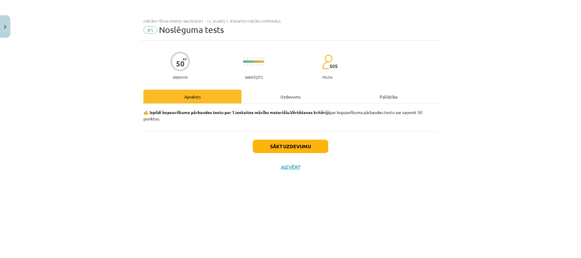
click at [283, 94] on div "Uzdevums" at bounding box center [291, 97] width 98 height 14
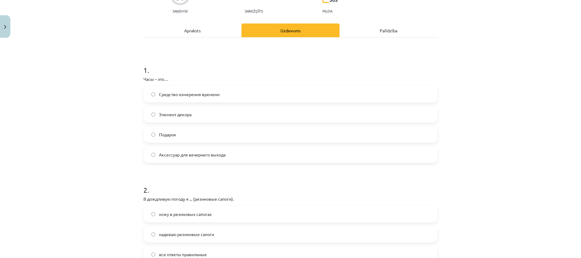
scroll to position [66, 0]
click at [261, 98] on label "Средство измерения времени" at bounding box center [290, 94] width 293 height 15
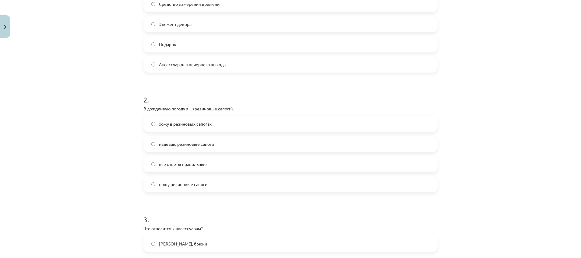
scroll to position [157, 0]
click at [199, 162] on span "все ответы правильные" at bounding box center [183, 163] width 48 height 6
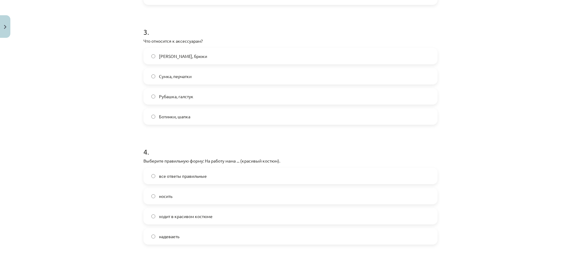
scroll to position [344, 0]
click at [169, 78] on span "Сумка, перчатки" at bounding box center [175, 76] width 33 height 6
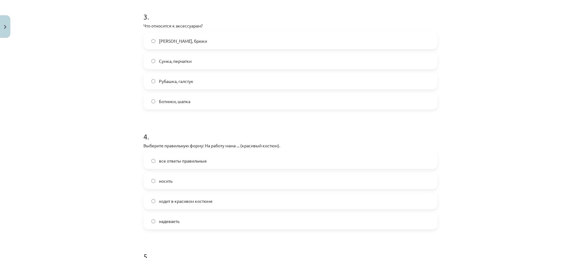
scroll to position [358, 0]
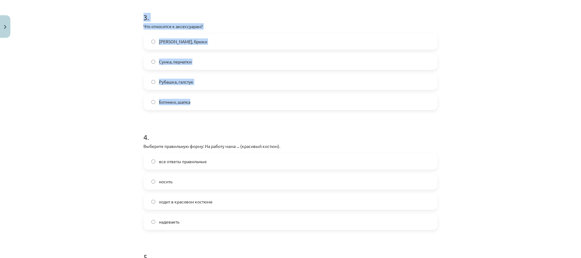
drag, startPoint x: 139, startPoint y: 14, endPoint x: 203, endPoint y: 96, distance: 104.6
copy div "3 . Что относится к аксессуарам? Пальто, брюки Сумка, перчатки Рубашка, галстук…"
click at [205, 58] on label "Сумка, перчатки" at bounding box center [290, 61] width 293 height 15
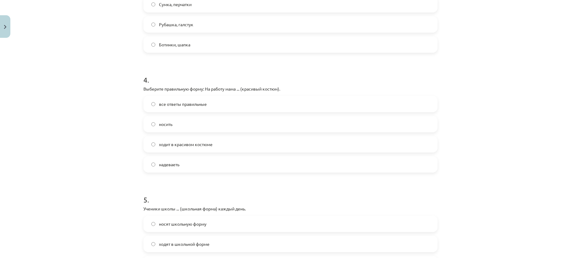
scroll to position [415, 0]
click at [180, 142] on span "ходит в красивом костюме" at bounding box center [186, 144] width 54 height 6
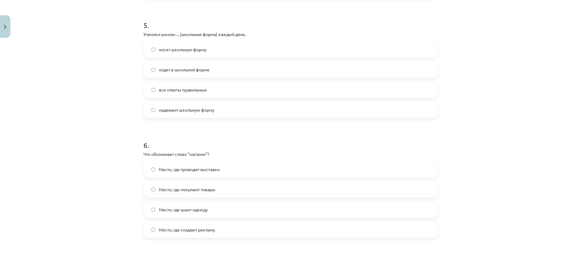
scroll to position [590, 0]
click at [260, 94] on label "все ответы правильные" at bounding box center [290, 88] width 293 height 15
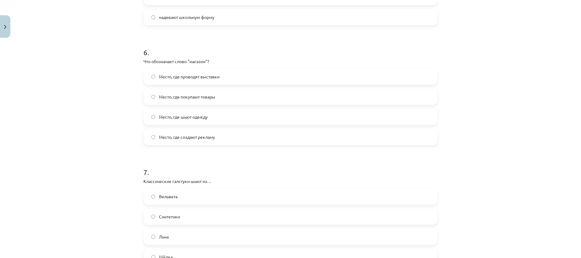
scroll to position [685, 0]
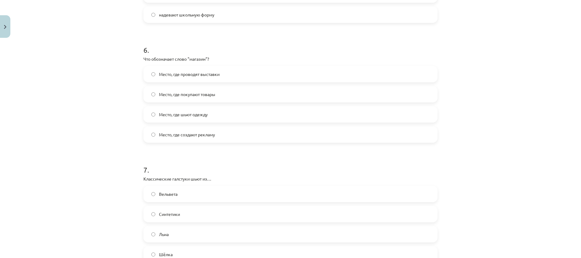
click at [238, 95] on label "Место, где покупают товары" at bounding box center [290, 94] width 293 height 15
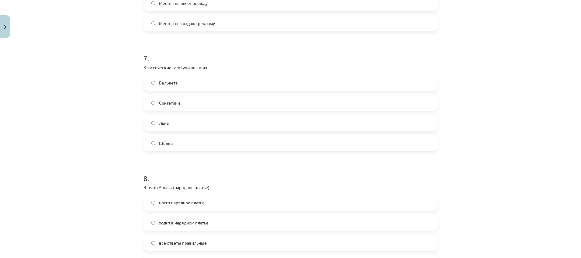
scroll to position [796, 0]
click at [231, 145] on label "Шёлка" at bounding box center [290, 142] width 293 height 15
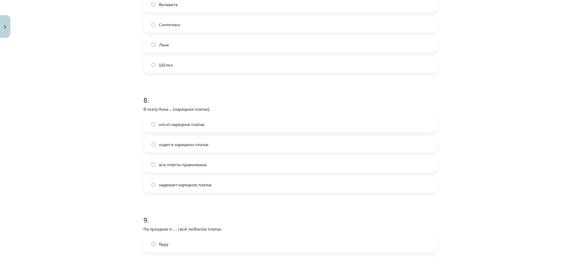
scroll to position [876, 0]
click at [194, 142] on span "ходит в нарядном платье" at bounding box center [184, 143] width 50 height 6
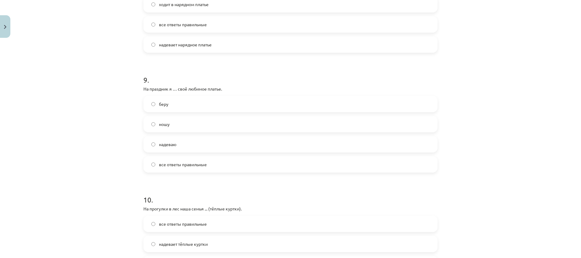
scroll to position [1024, 0]
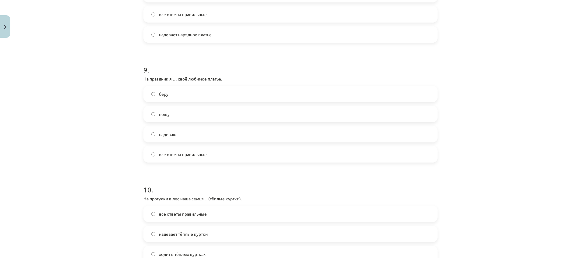
click at [186, 136] on label "надеваю" at bounding box center [290, 133] width 293 height 15
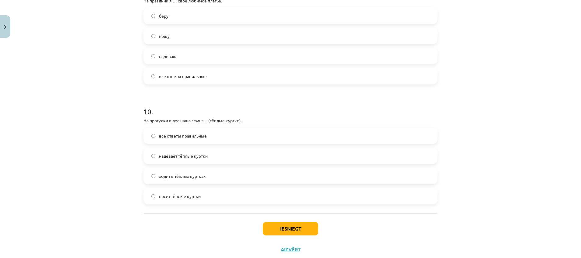
scroll to position [1119, 0]
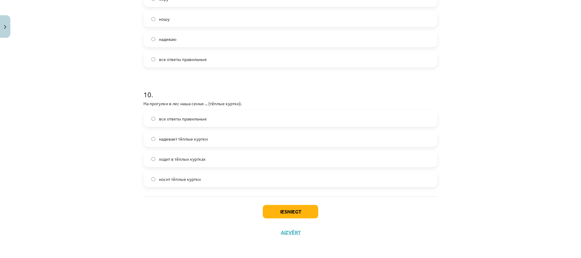
click at [189, 141] on span "надевает тёплые куртки" at bounding box center [183, 139] width 49 height 6
click at [169, 126] on label "все ответы правильные" at bounding box center [290, 118] width 293 height 15
click at [302, 213] on button "Iesniegt" at bounding box center [290, 211] width 55 height 13
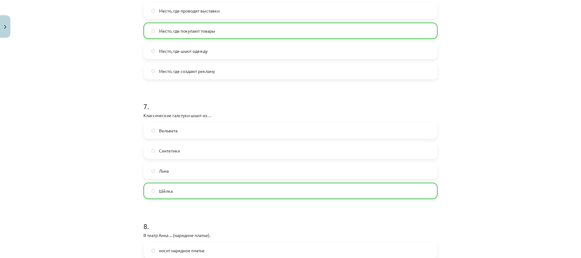
scroll to position [1139, 0]
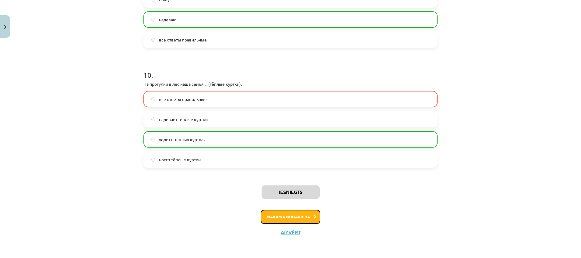
click at [302, 218] on button "Nākamā nodarbība" at bounding box center [291, 217] width 60 height 14
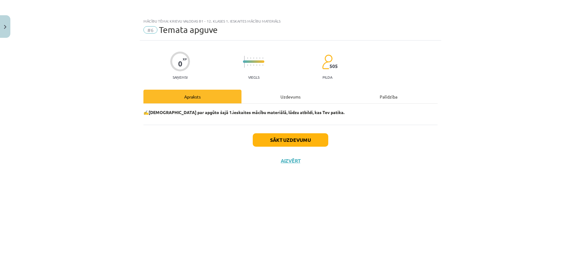
click at [303, 100] on div "Uzdevums" at bounding box center [291, 97] width 98 height 14
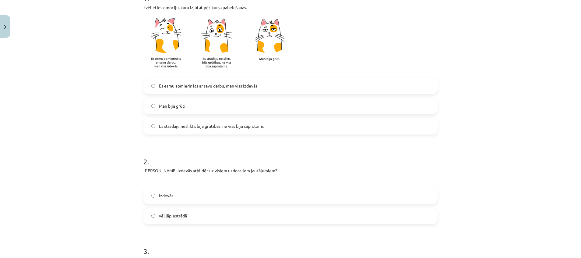
scroll to position [138, 0]
click at [335, 90] on label "Es esmu apmierināts ar savu darbu, man viss izdevās" at bounding box center [290, 85] width 293 height 15
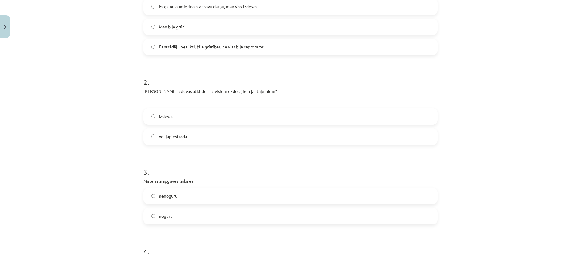
scroll to position [219, 0]
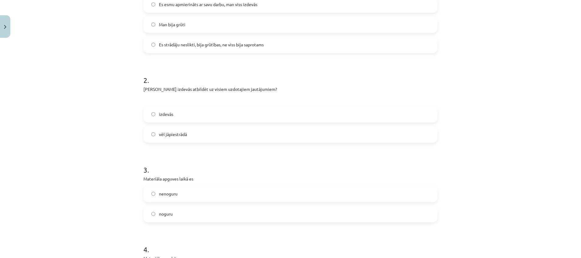
click at [329, 117] on label "izdevās" at bounding box center [290, 114] width 293 height 15
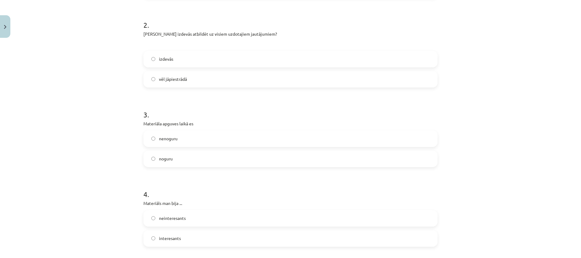
scroll to position [275, 0]
click at [299, 165] on label "noguru" at bounding box center [290, 157] width 293 height 15
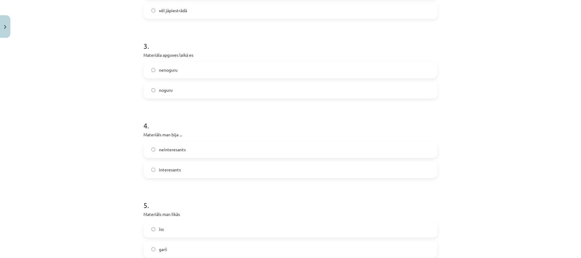
scroll to position [350, 0]
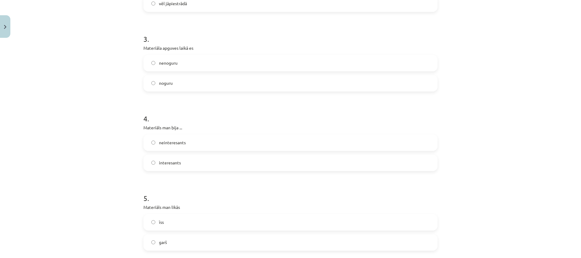
click at [309, 146] on label "neinteresants" at bounding box center [290, 142] width 293 height 15
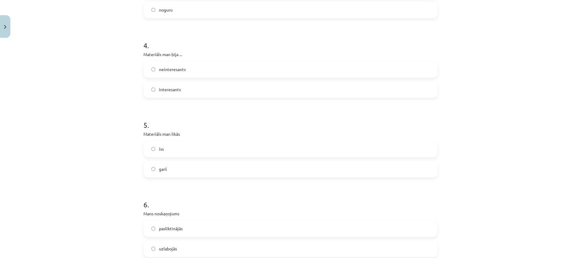
scroll to position [423, 0]
click at [306, 148] on label "īss" at bounding box center [290, 148] width 293 height 15
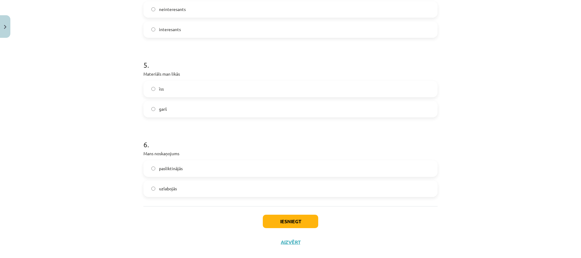
scroll to position [493, 0]
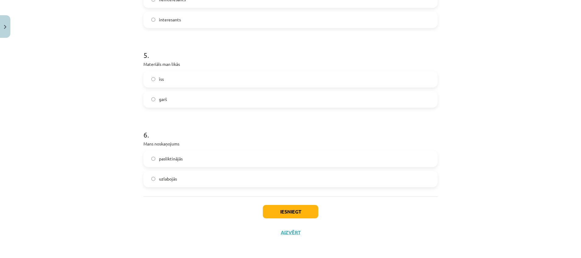
click at [300, 165] on label "pasliktinājās" at bounding box center [290, 158] width 293 height 15
click at [292, 211] on button "Iesniegt" at bounding box center [290, 211] width 55 height 13
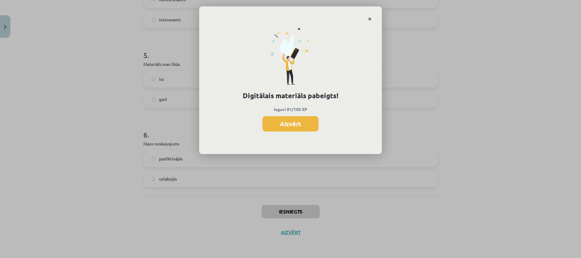
click at [370, 19] on icon "Close" at bounding box center [369, 19] width 3 height 4
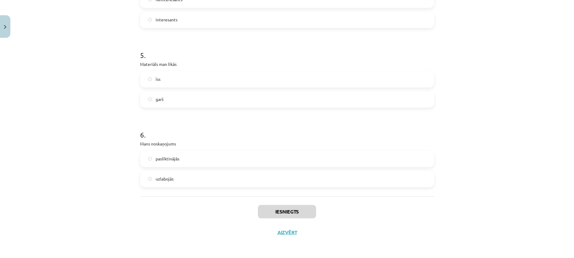
scroll to position [1, 0]
click at [279, 235] on button "Aizvērt" at bounding box center [287, 232] width 23 height 6
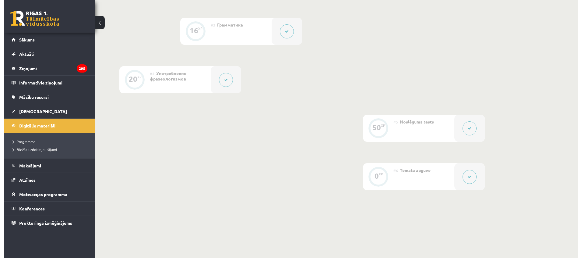
scroll to position [271, 0]
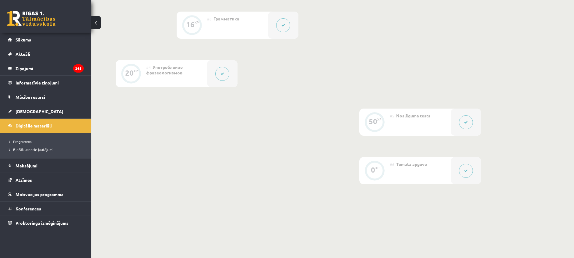
click at [466, 122] on icon at bounding box center [466, 122] width 4 height 4
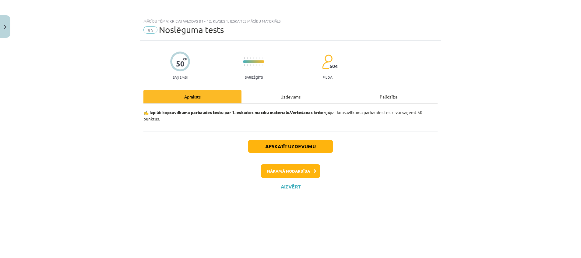
click at [291, 96] on div "Uzdevums" at bounding box center [291, 97] width 98 height 14
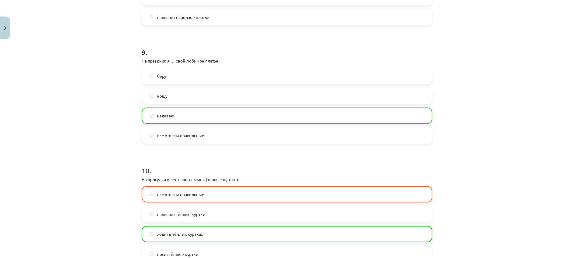
scroll to position [1139, 0]
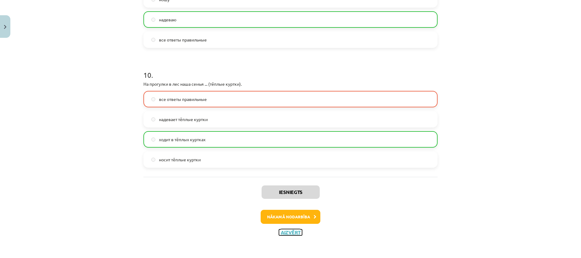
click at [283, 234] on button "Aizvērt" at bounding box center [290, 232] width 23 height 6
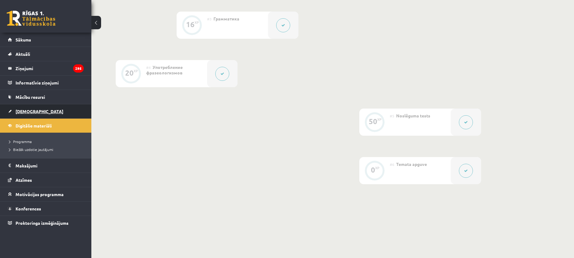
click at [53, 113] on link "[DEMOGRAPHIC_DATA]" at bounding box center [46, 111] width 76 height 14
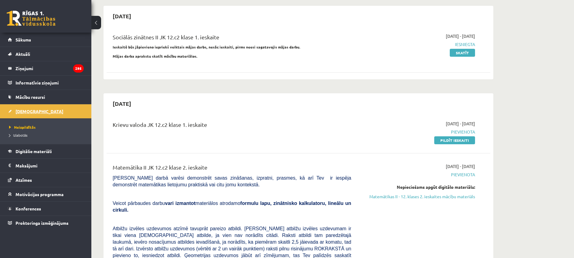
scroll to position [524, 0]
click at [451, 135] on link "Pildīt ieskaiti" at bounding box center [454, 139] width 41 height 8
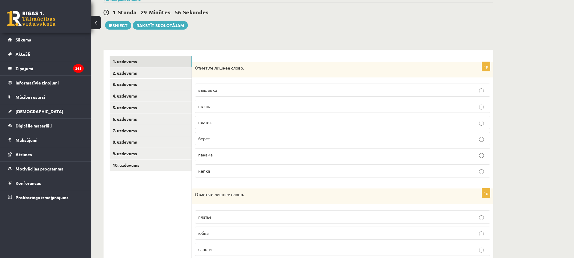
scroll to position [54, 0]
click at [278, 84] on label "вышивка" at bounding box center [342, 89] width 295 height 13
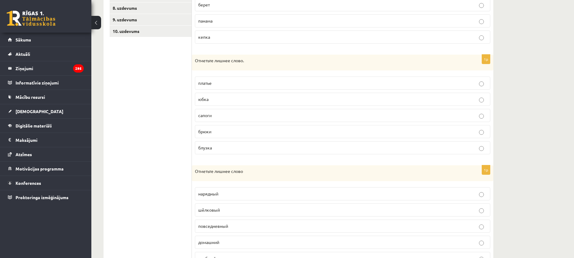
scroll to position [194, 0]
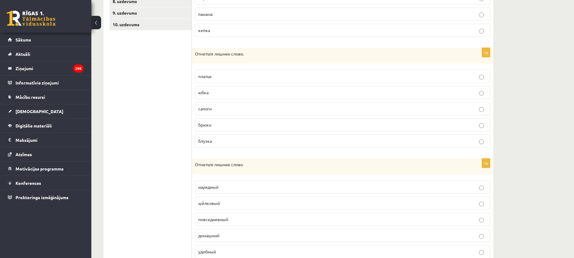
click at [293, 109] on p "сапоги" at bounding box center [342, 108] width 289 height 6
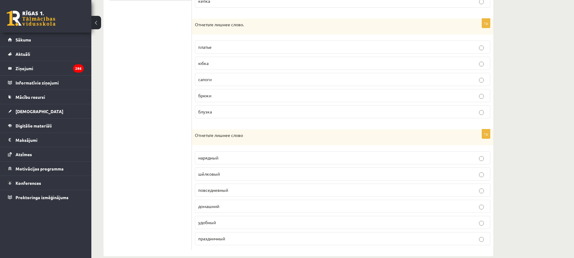
scroll to position [234, 0]
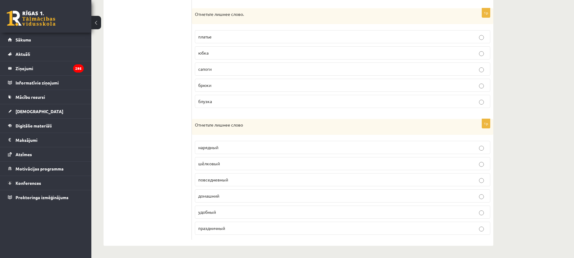
click at [292, 161] on p "шёлковый" at bounding box center [342, 163] width 289 height 6
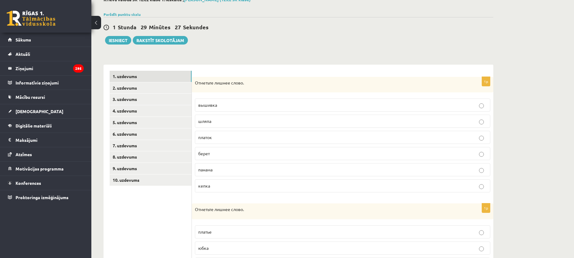
scroll to position [37, 0]
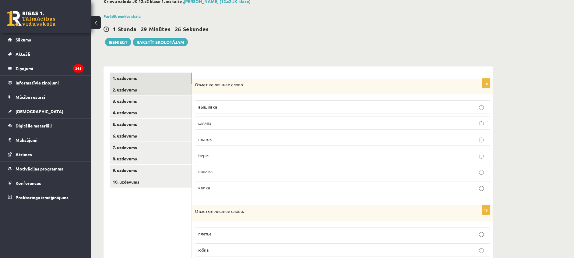
click at [147, 90] on link "2. uzdevums" at bounding box center [151, 89] width 82 height 11
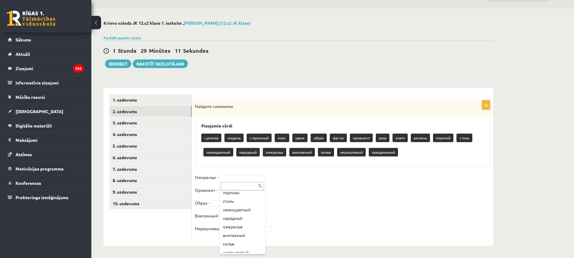
scroll to position [108, 0]
click at [242, 185] on input "text" at bounding box center [242, 186] width 43 height 9
type input "*"
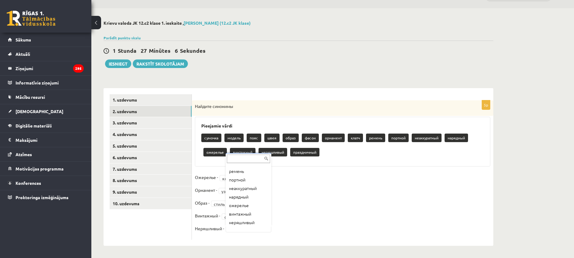
scroll to position [79, 0]
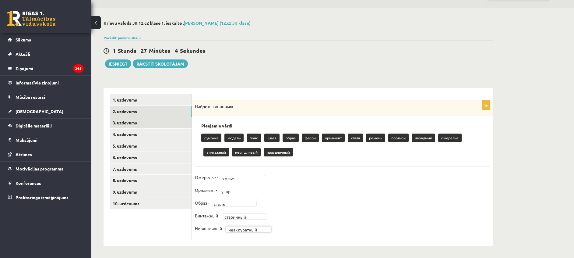
click at [130, 123] on link "3. uzdevums" at bounding box center [151, 122] width 82 height 11
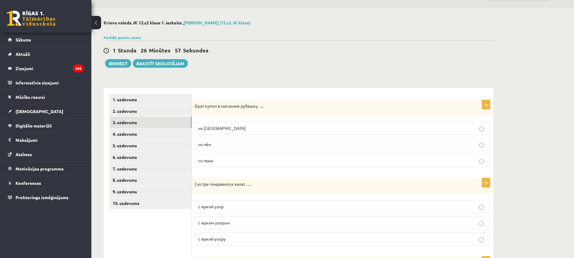
click at [225, 130] on p "из льна" at bounding box center [342, 128] width 289 height 6
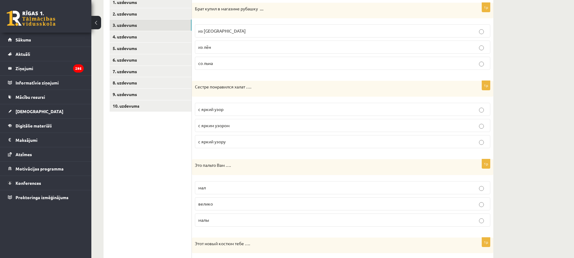
scroll to position [115, 0]
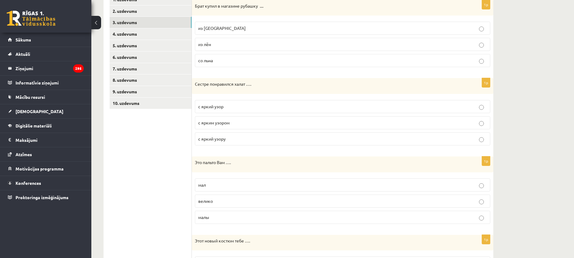
click at [240, 123] on p "с ярким узором" at bounding box center [342, 122] width 289 height 6
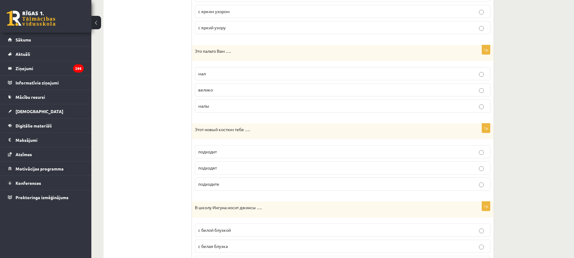
scroll to position [234, 0]
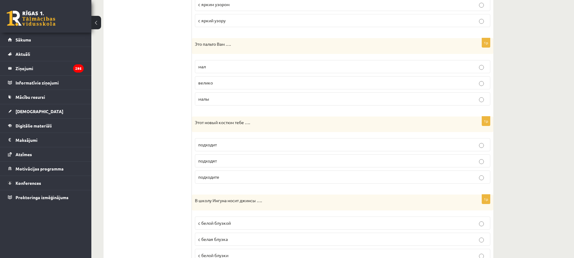
click at [227, 84] on p "велико" at bounding box center [342, 82] width 289 height 6
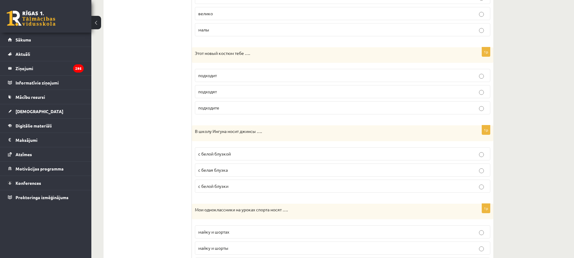
scroll to position [305, 0]
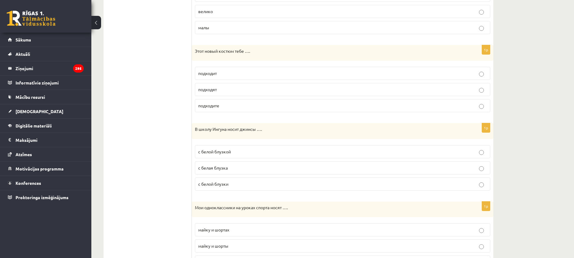
click at [237, 75] on p "подходит" at bounding box center [342, 73] width 289 height 6
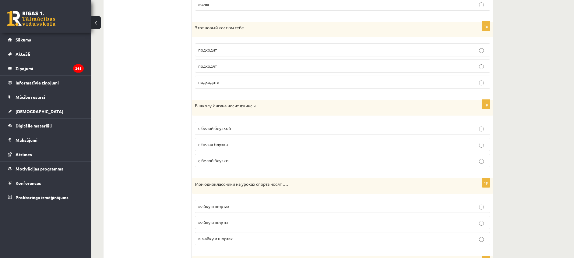
scroll to position [332, 0]
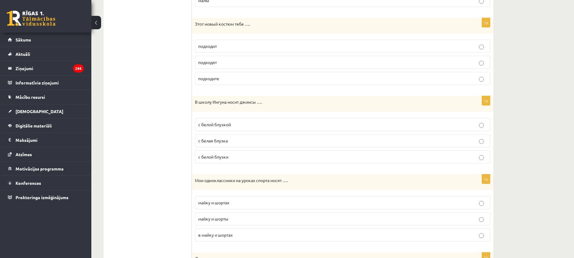
click at [232, 125] on p "с белой блузкой" at bounding box center [342, 124] width 289 height 6
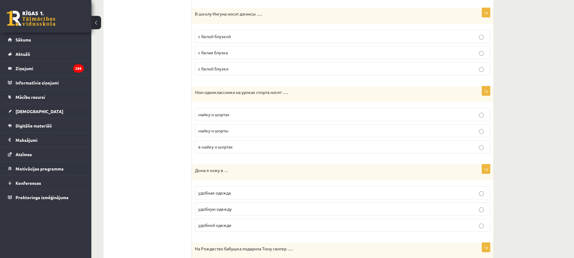
scroll to position [419, 0]
click at [250, 130] on p "майку и шорты" at bounding box center [342, 132] width 289 height 6
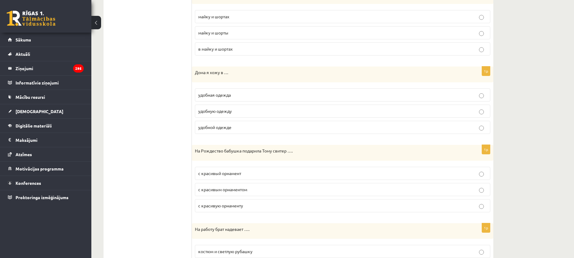
scroll to position [521, 0]
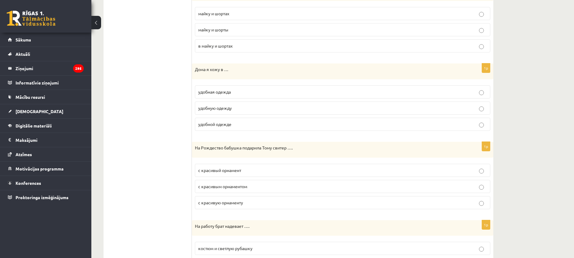
click at [244, 125] on p "удобной одежде" at bounding box center [342, 124] width 289 height 6
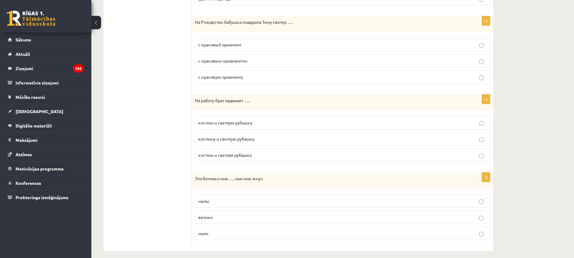
scroll to position [652, 0]
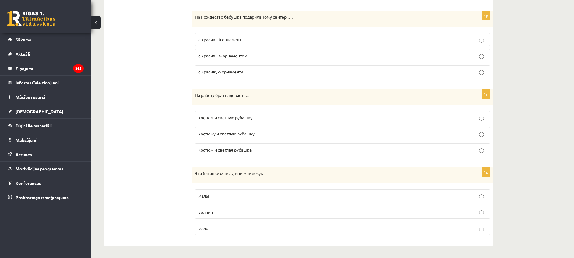
click at [246, 55] on span "с красивым орнаментом" at bounding box center [222, 55] width 49 height 5
click at [244, 119] on span "костюм и светлую рубашку" at bounding box center [225, 117] width 54 height 5
click at [264, 194] on p "малы" at bounding box center [342, 196] width 289 height 6
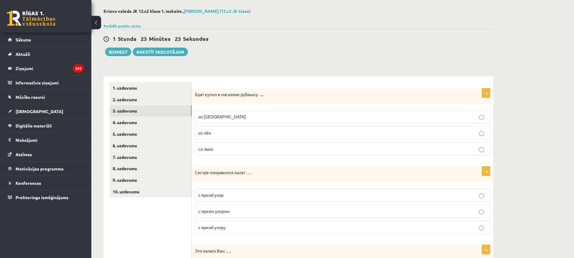
scroll to position [19, 0]
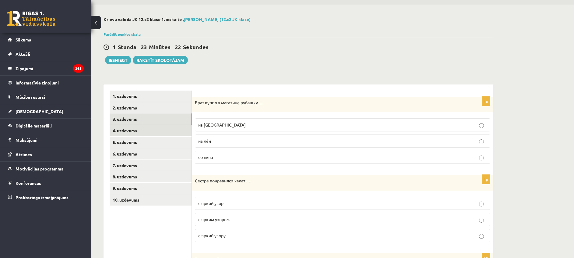
click at [119, 127] on link "4. uzdevums" at bounding box center [151, 130] width 82 height 11
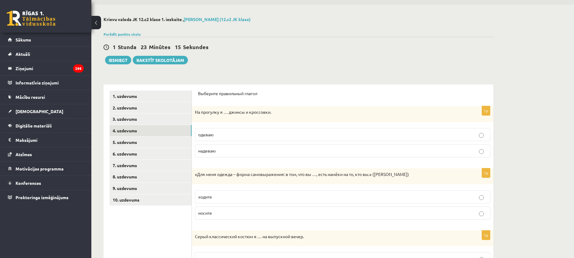
click at [226, 154] on label "надеваю" at bounding box center [342, 150] width 295 height 13
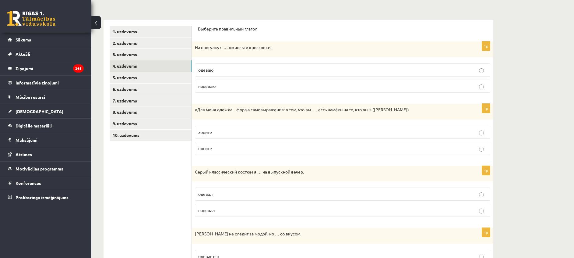
scroll to position [86, 0]
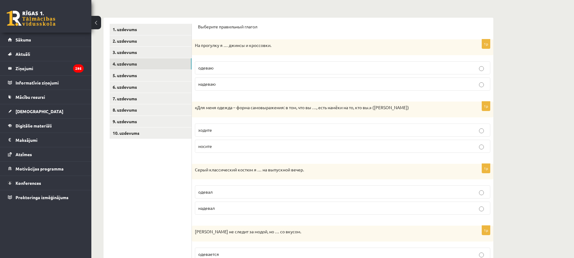
click at [274, 131] on p "ходите" at bounding box center [342, 130] width 289 height 6
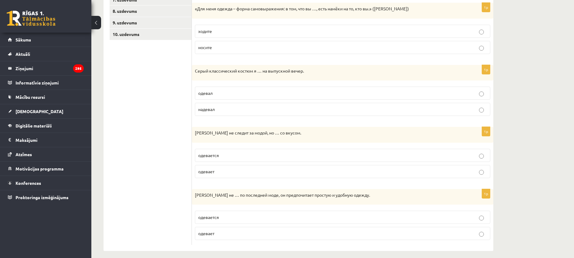
scroll to position [185, 0]
click at [308, 47] on p "носите" at bounding box center [342, 47] width 289 height 6
click at [224, 108] on p "надевал" at bounding box center [342, 108] width 289 height 6
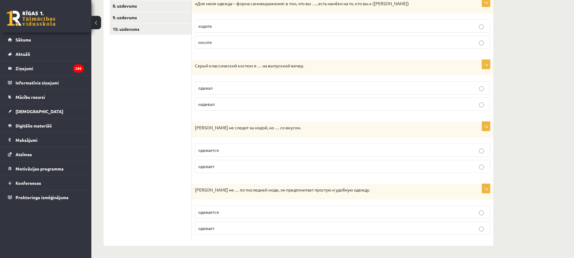
click at [234, 149] on p "одевается" at bounding box center [342, 150] width 289 height 6
click at [224, 211] on p "одевается" at bounding box center [342, 212] width 289 height 6
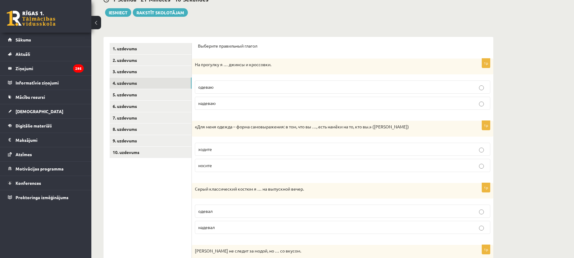
scroll to position [0, 0]
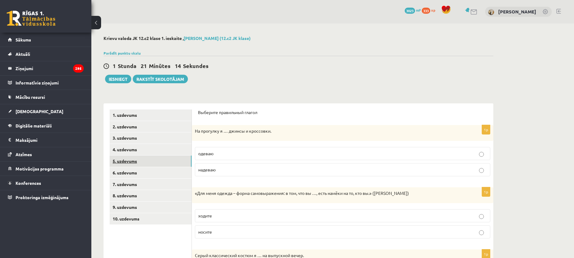
click at [142, 162] on link "5. uzdevums" at bounding box center [151, 160] width 82 height 11
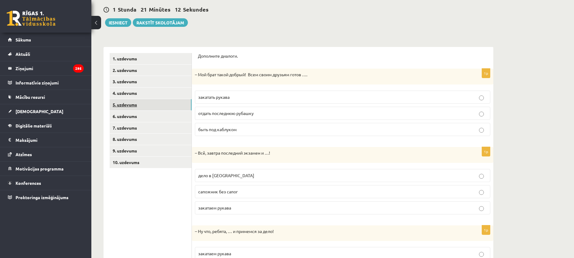
scroll to position [59, 0]
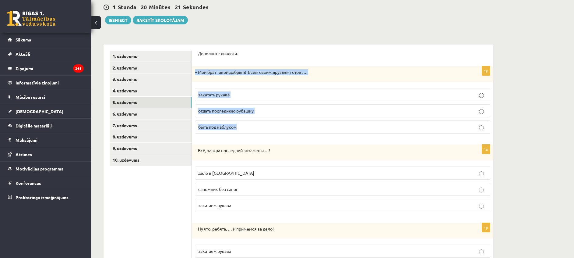
drag, startPoint x: 194, startPoint y: 71, endPoint x: 264, endPoint y: 125, distance: 88.4
click at [264, 125] on div "1p – Мой брат такой добрый! Всем своим друзьям готов …. закатать рукава отдать …" at bounding box center [343, 102] width 302 height 72
copy div "– Мой брат такой добрый! Всем своим друзьям готов …. закатать рукава отдать пос…"
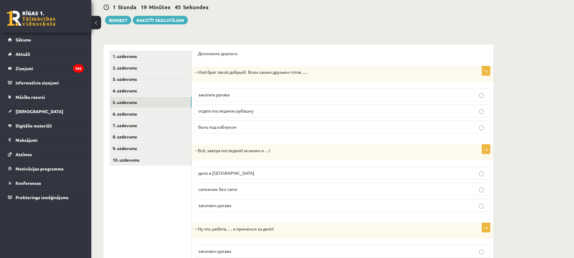
click at [292, 8] on div "1 Stunda 19 Minūtes 45 Sekundes" at bounding box center [299, 7] width 390 height 8
click at [285, 107] on label "отдать последнюю рубашку" at bounding box center [342, 110] width 295 height 13
click at [481, 171] on p "дело в шляпе" at bounding box center [342, 173] width 289 height 6
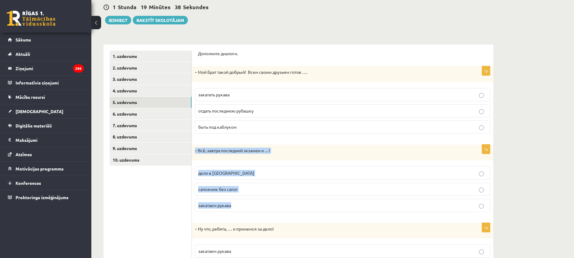
drag, startPoint x: 193, startPoint y: 147, endPoint x: 238, endPoint y: 200, distance: 69.3
click at [238, 200] on div "1p – Всё, завтра последний экзамен и …! дело в шляпе сапожник без сапог закатае…" at bounding box center [343, 180] width 302 height 72
copy div "– Всё, завтра последний экзамен и …! дело в шляпе сапожник без сапог закатаем р…"
click at [542, 143] on div "**********" at bounding box center [332, 139] width 483 height 348
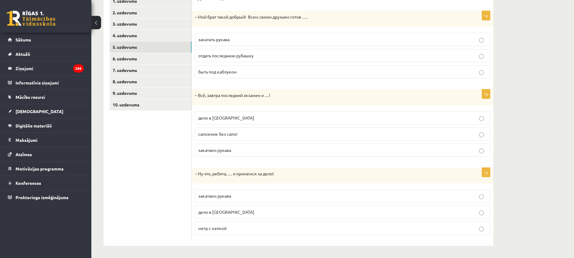
scroll to position [114, 0]
click at [247, 199] on p "закатаем рукава" at bounding box center [342, 196] width 289 height 6
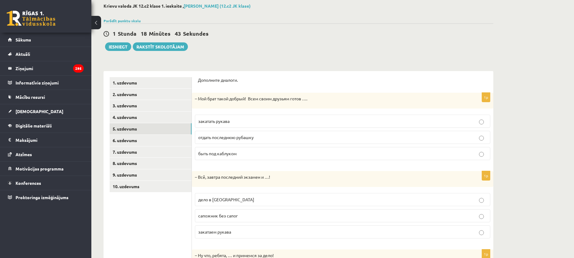
scroll to position [13, 0]
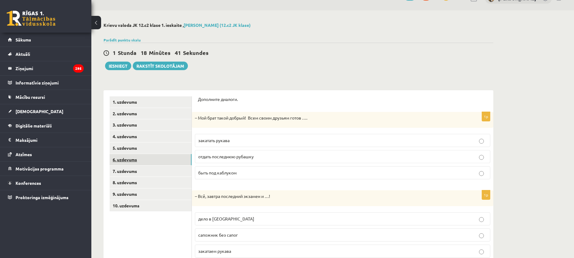
click at [150, 160] on link "6. uzdevums" at bounding box center [151, 159] width 82 height 11
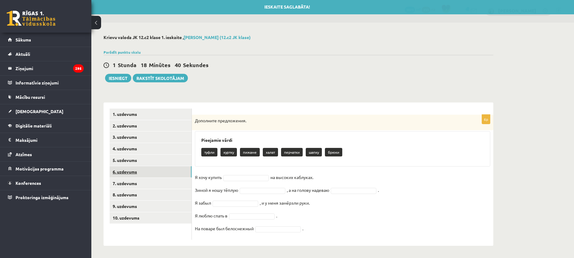
scroll to position [1, 0]
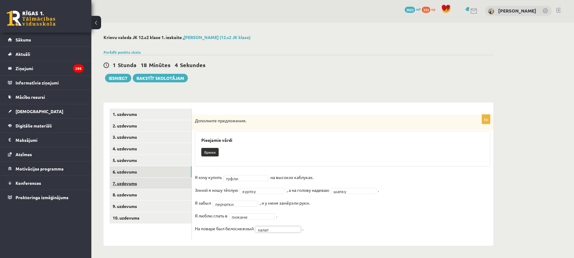
click at [139, 184] on link "7. uzdevums" at bounding box center [151, 183] width 82 height 11
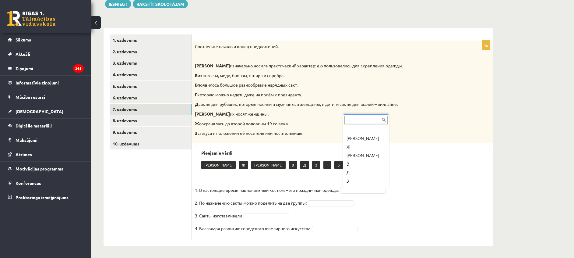
scroll to position [16, 0]
click at [322, 206] on fieldset "1. В настоящее время национальный костюм – это праздничная одежда, Г * 2. По на…" at bounding box center [342, 210] width 295 height 51
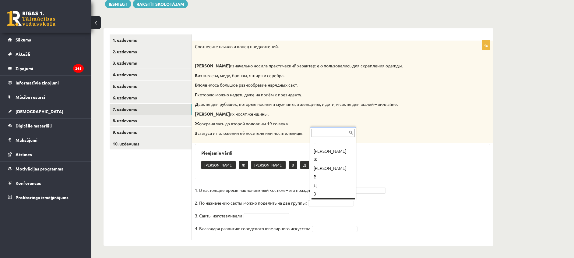
scroll to position [7, 0]
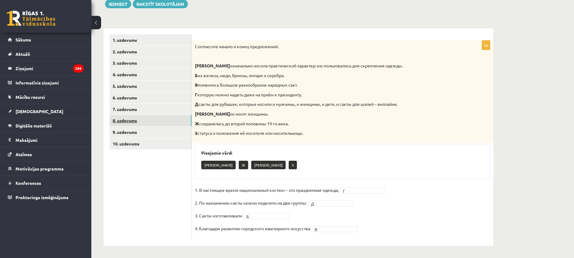
click at [137, 124] on link "8. uzdevums" at bounding box center [151, 120] width 82 height 11
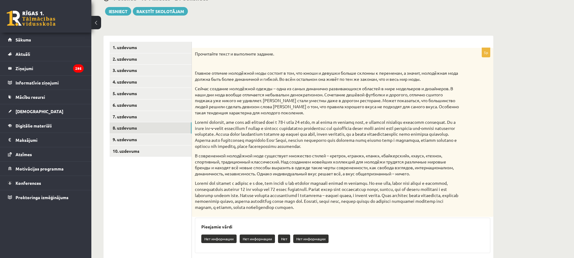
scroll to position [66, 0]
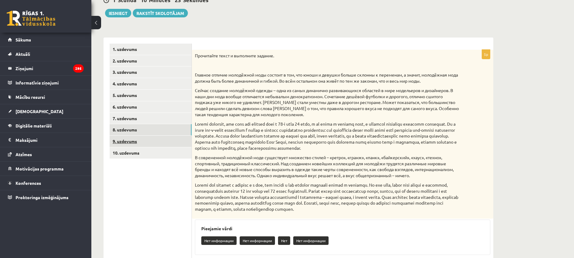
click at [164, 141] on link "9. uzdevums" at bounding box center [151, 141] width 82 height 11
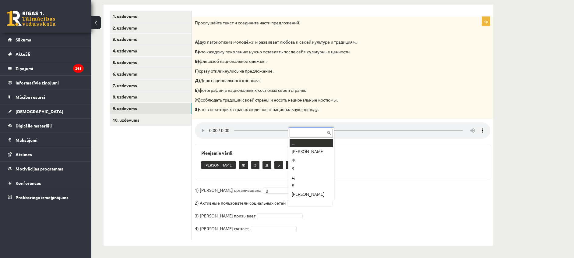
scroll to position [7, 0]
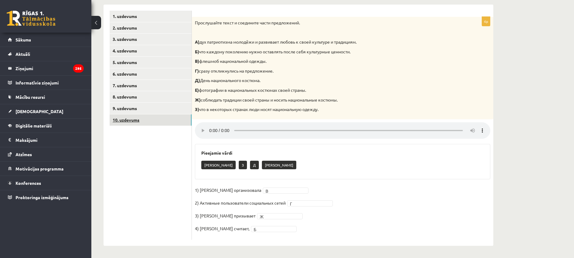
click at [127, 120] on link "10. uzdevums" at bounding box center [151, 119] width 82 height 11
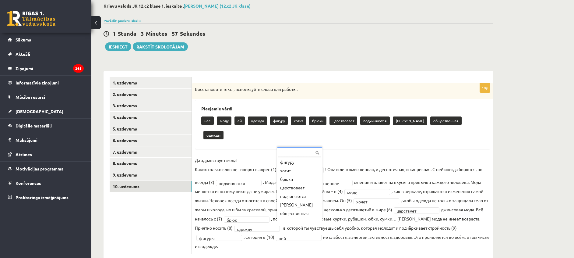
scroll to position [50, 0]
click at [112, 45] on button "Iesniegt" at bounding box center [118, 46] width 26 height 9
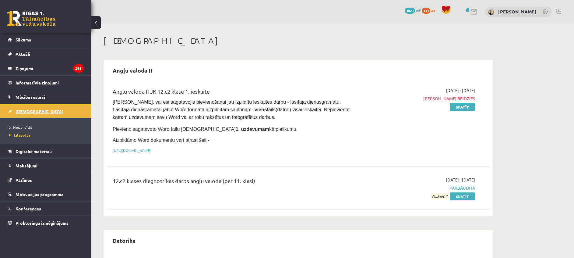
click at [20, 111] on span "[DEMOGRAPHIC_DATA]" at bounding box center [40, 110] width 48 height 5
